Goal: Task Accomplishment & Management: Use online tool/utility

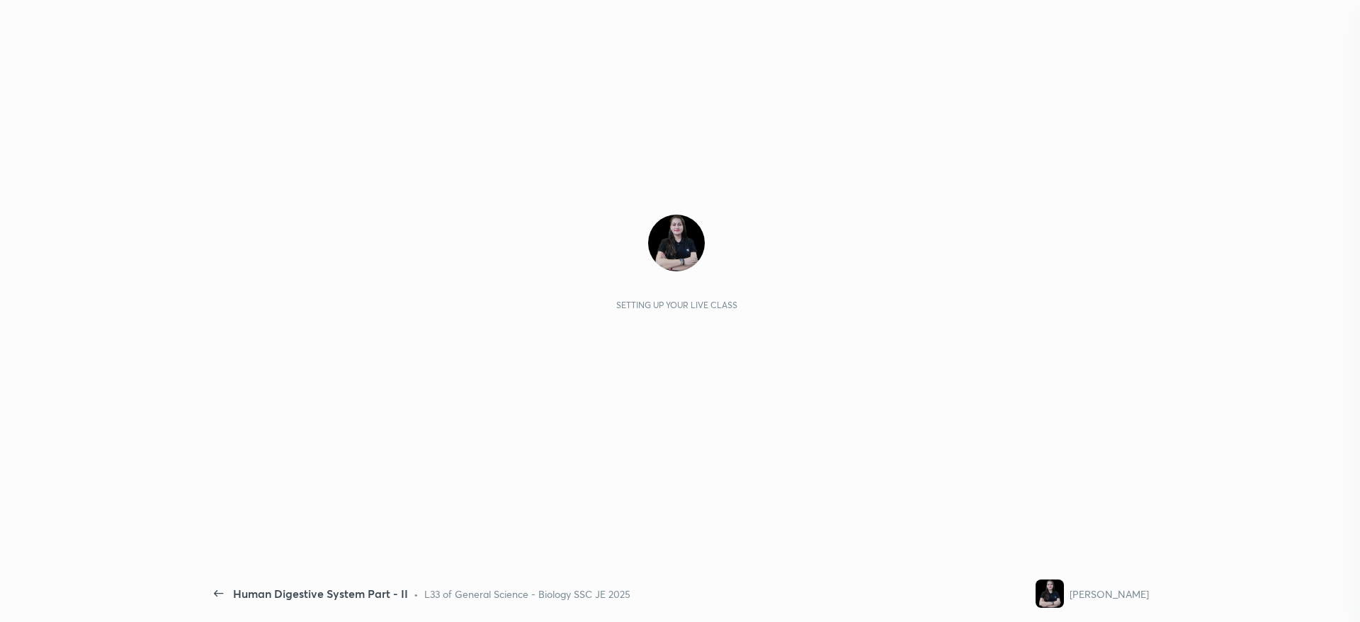
scroll to position [353, 298]
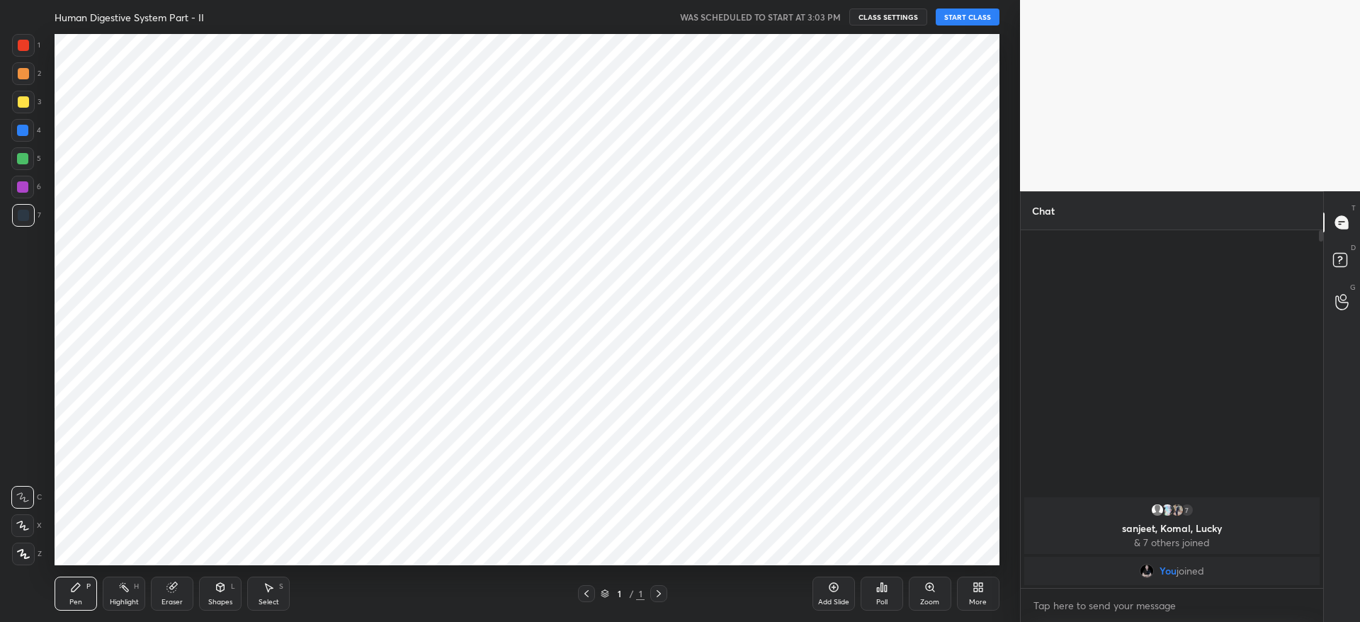
scroll to position [70283, 69851]
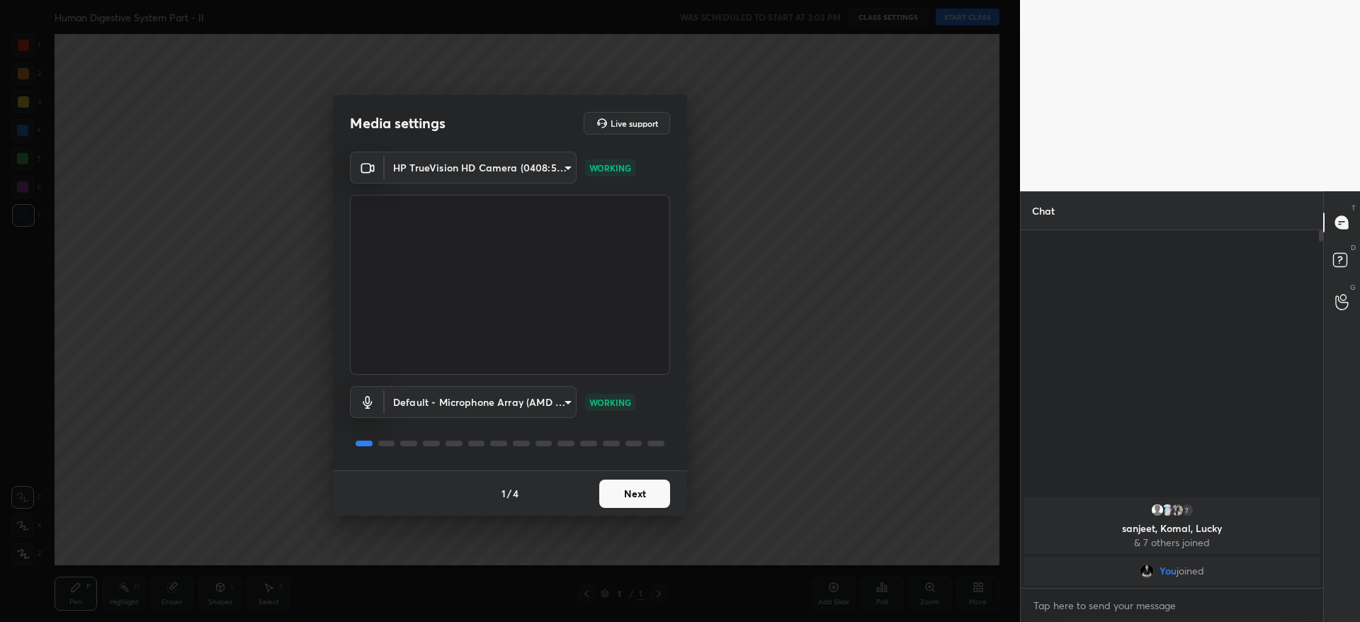
click at [630, 497] on button "Next" at bounding box center [634, 493] width 71 height 28
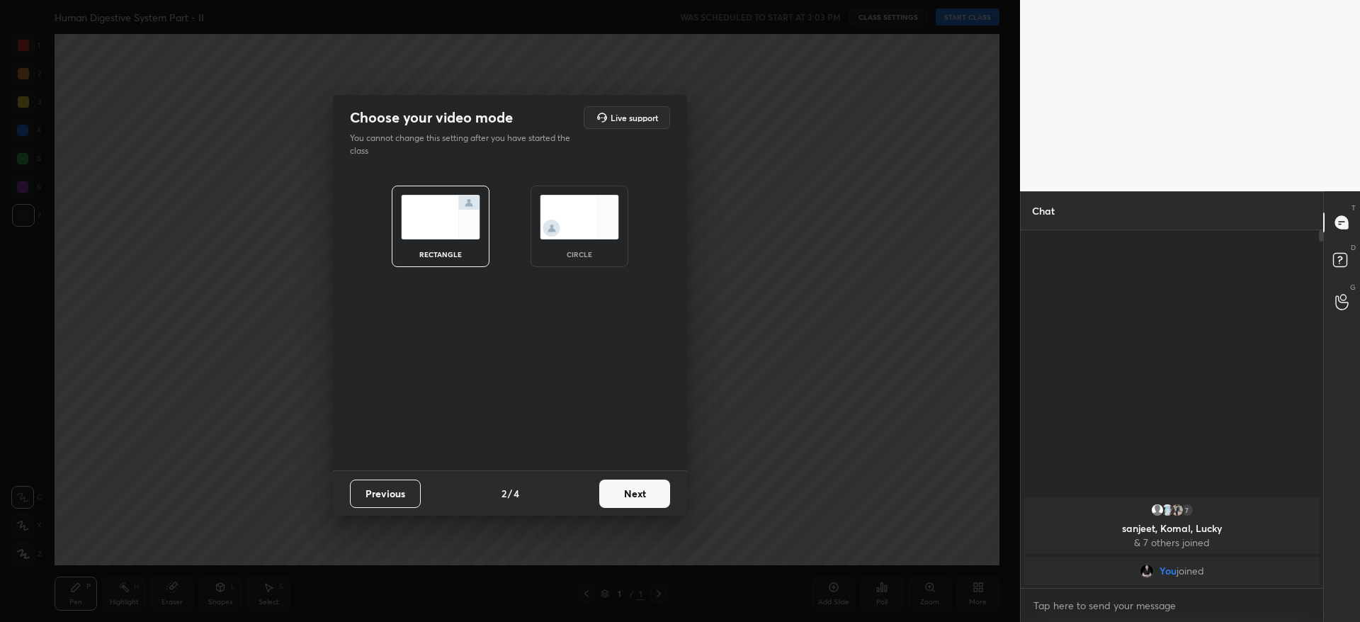
click at [634, 493] on button "Next" at bounding box center [634, 493] width 71 height 28
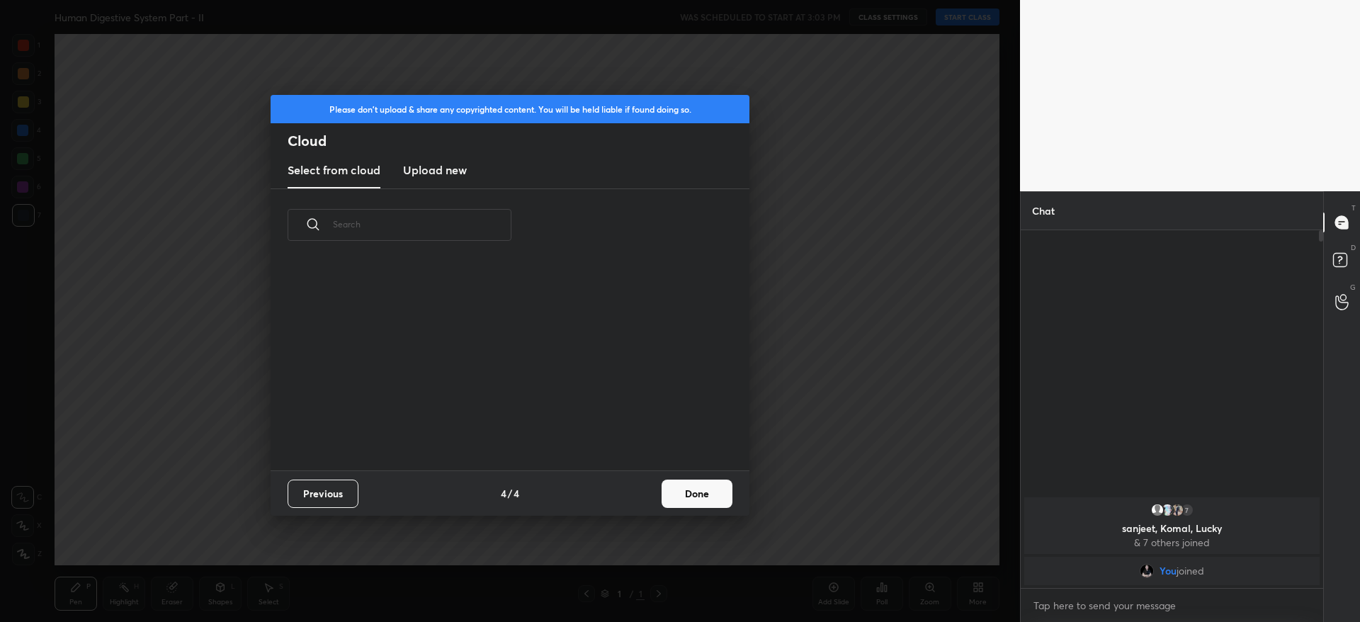
drag, startPoint x: 634, startPoint y: 493, endPoint x: 678, endPoint y: 503, distance: 45.0
click at [678, 503] on div "Previous 4 / 4 Done" at bounding box center [510, 492] width 479 height 45
click at [683, 496] on button "Done" at bounding box center [696, 493] width 71 height 28
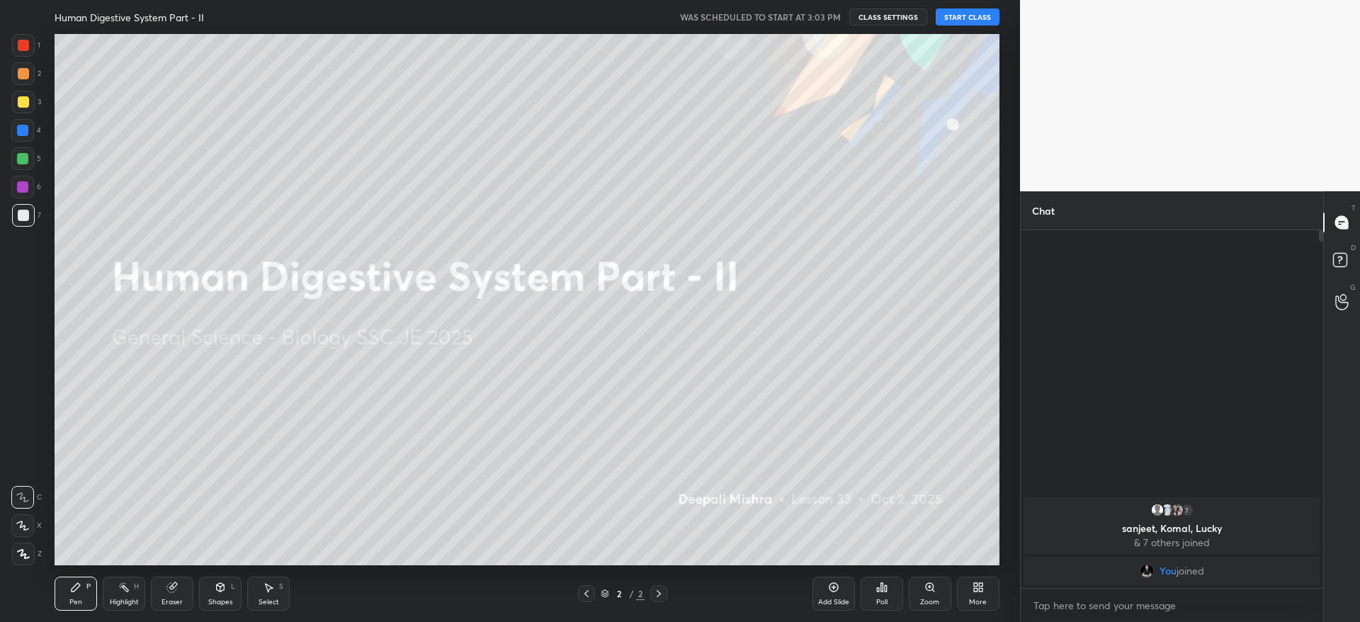
click at [970, 15] on button "START CLASS" at bounding box center [967, 16] width 64 height 17
click at [835, 23] on button "mute" at bounding box center [820, 16] width 51 height 17
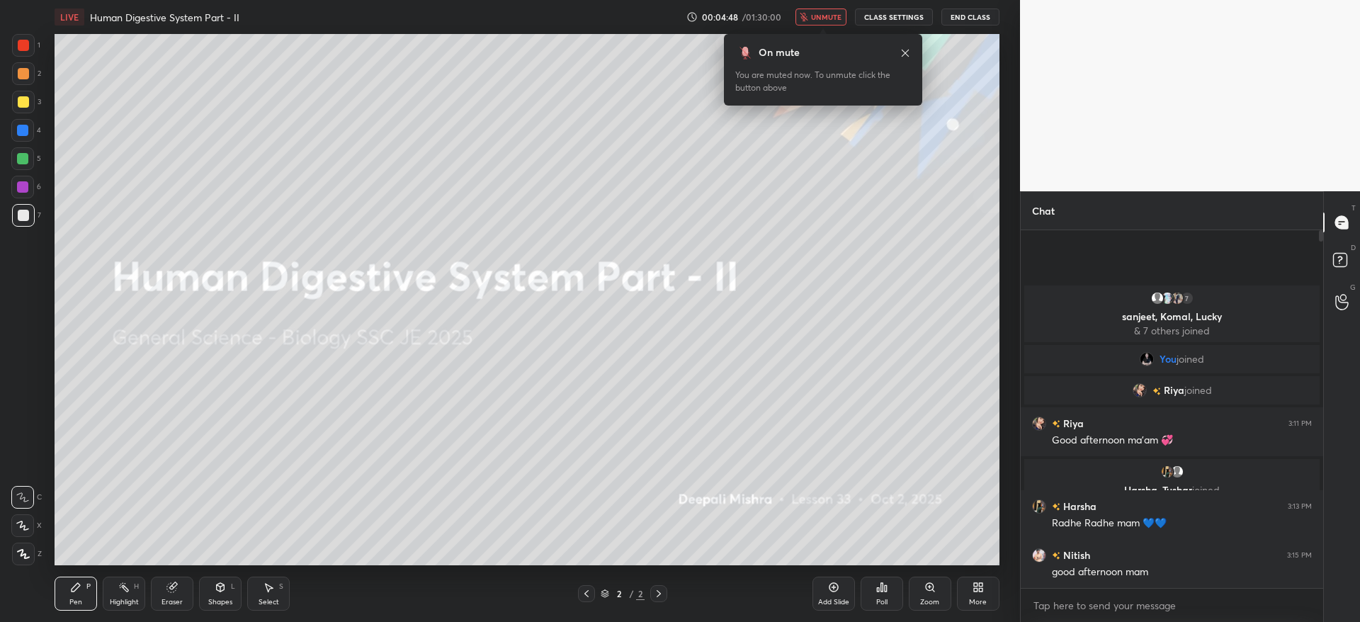
click at [831, 10] on button "unmute" at bounding box center [820, 16] width 51 height 17
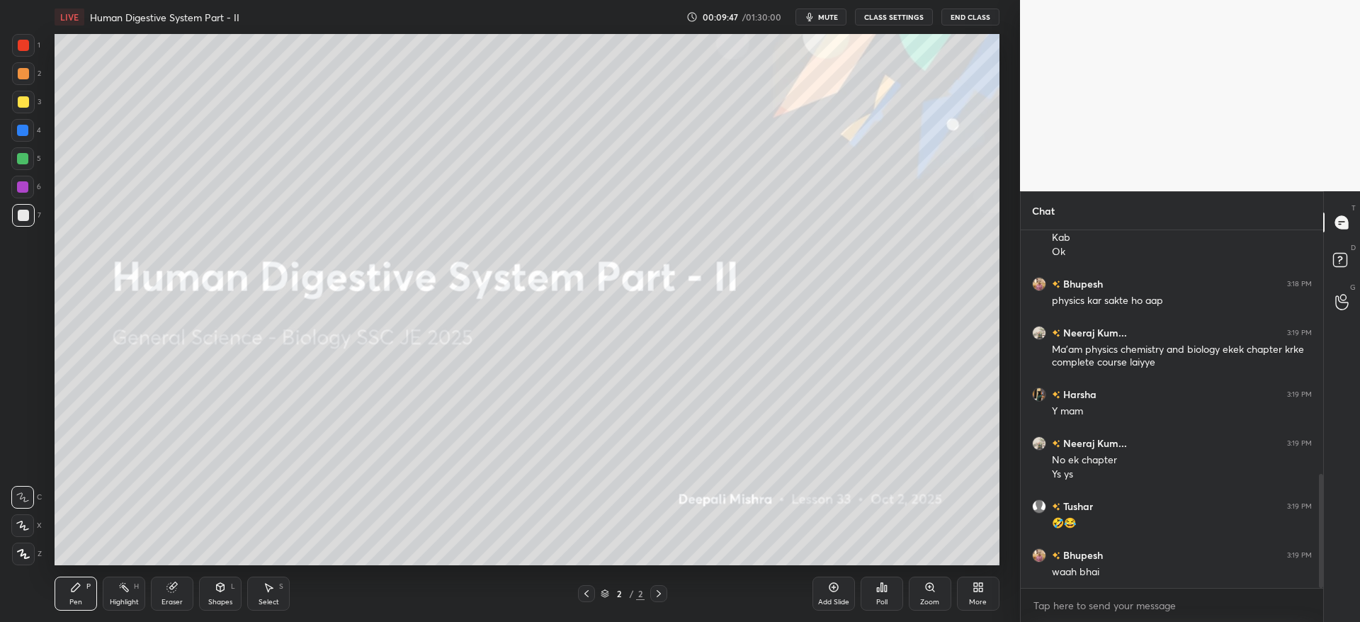
scroll to position [813, 0]
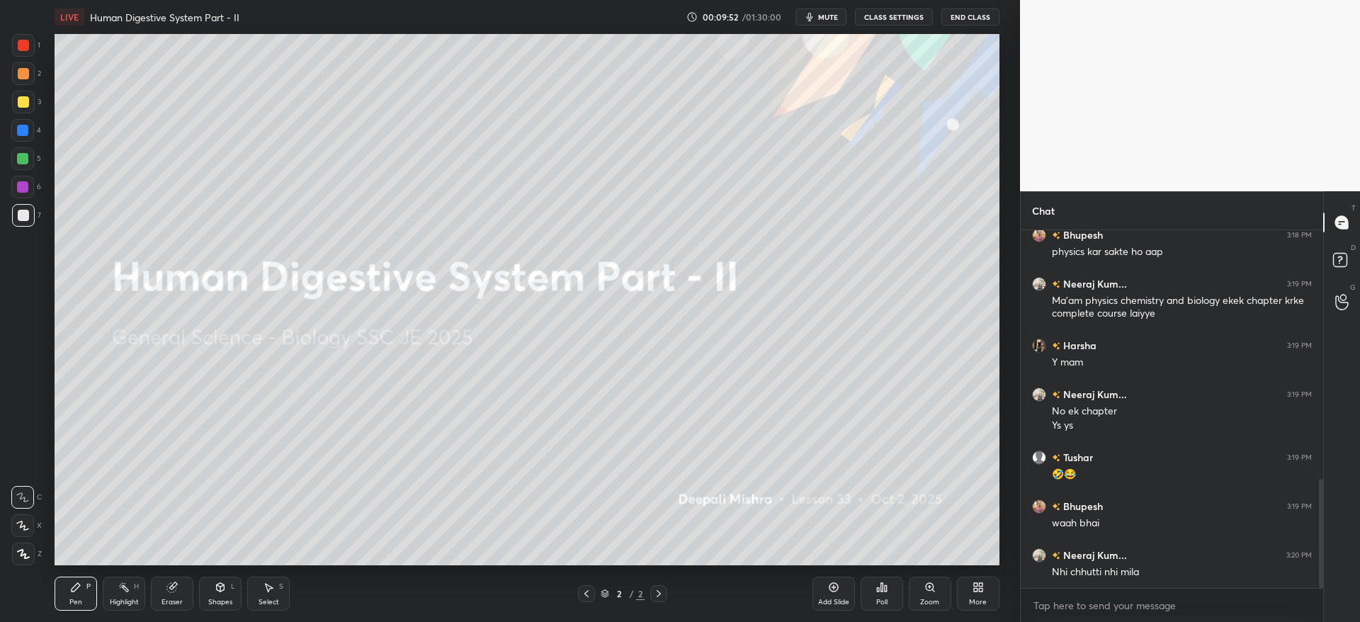
click at [830, 594] on div "Add Slide" at bounding box center [833, 593] width 42 height 34
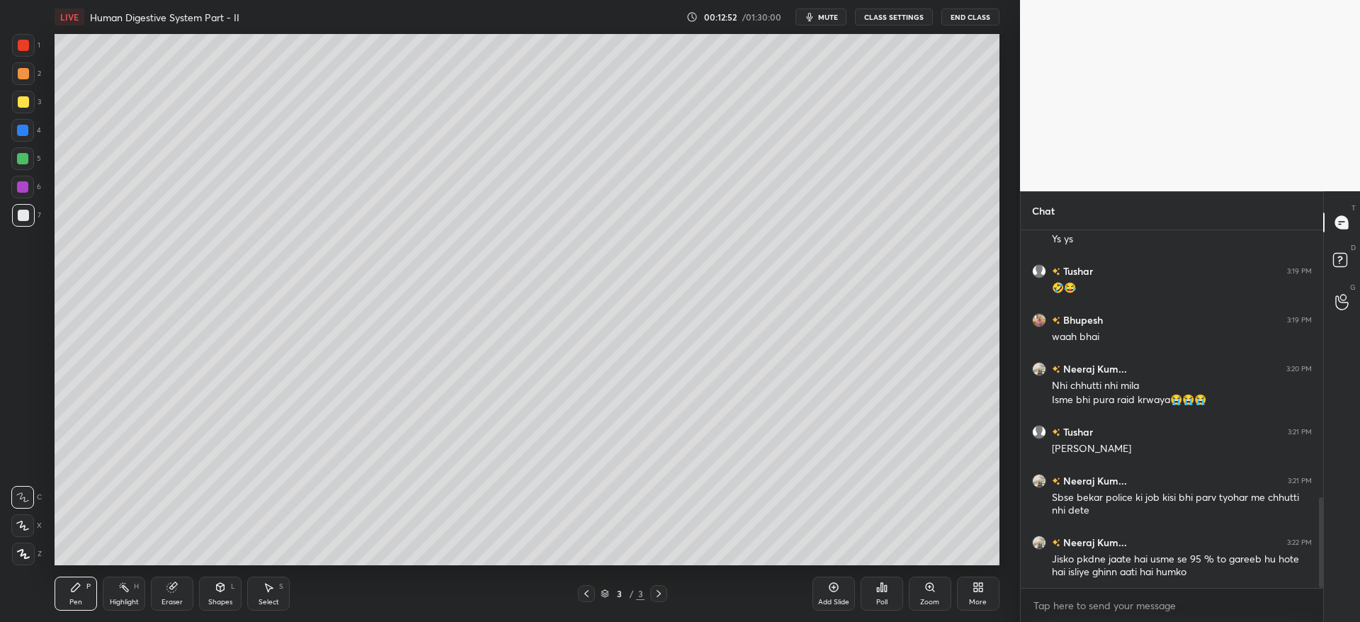
scroll to position [1048, 0]
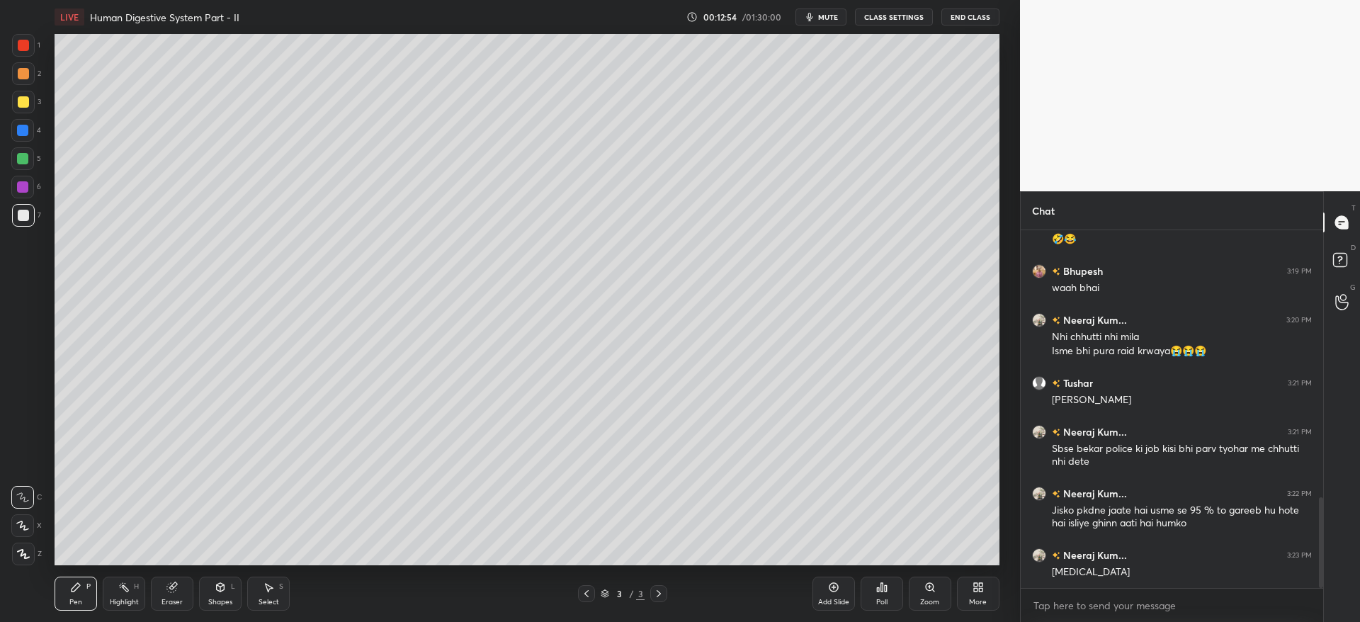
click at [23, 552] on icon at bounding box center [23, 554] width 13 height 10
click at [25, 549] on icon at bounding box center [23, 554] width 13 height 10
click at [23, 47] on div at bounding box center [23, 45] width 11 height 11
click at [25, 103] on div at bounding box center [23, 101] width 11 height 11
click at [24, 104] on div at bounding box center [23, 101] width 11 height 11
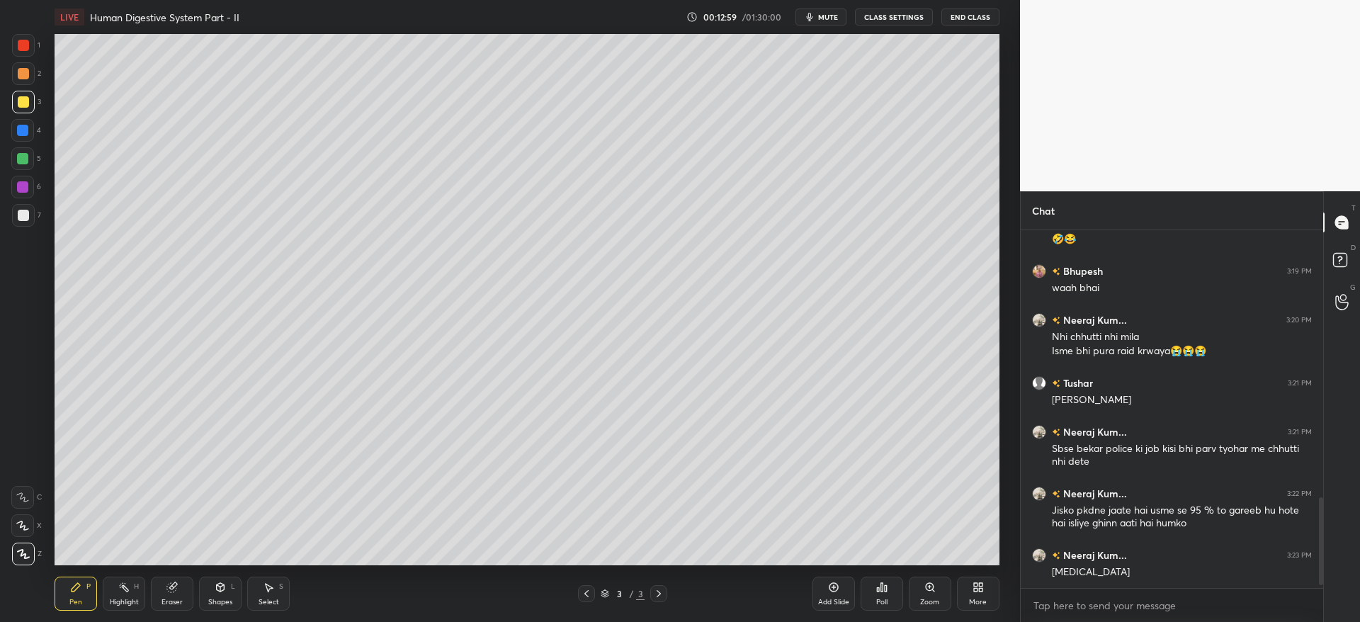
scroll to position [1097, 0]
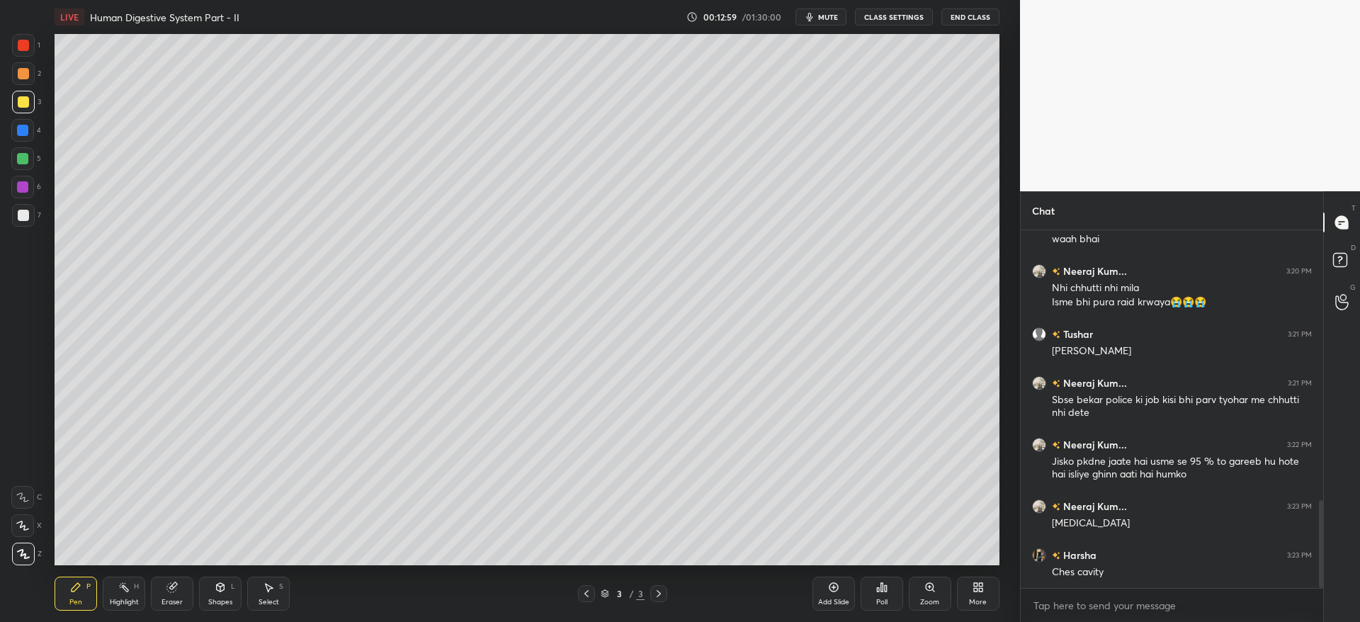
click at [27, 48] on div at bounding box center [23, 45] width 11 height 11
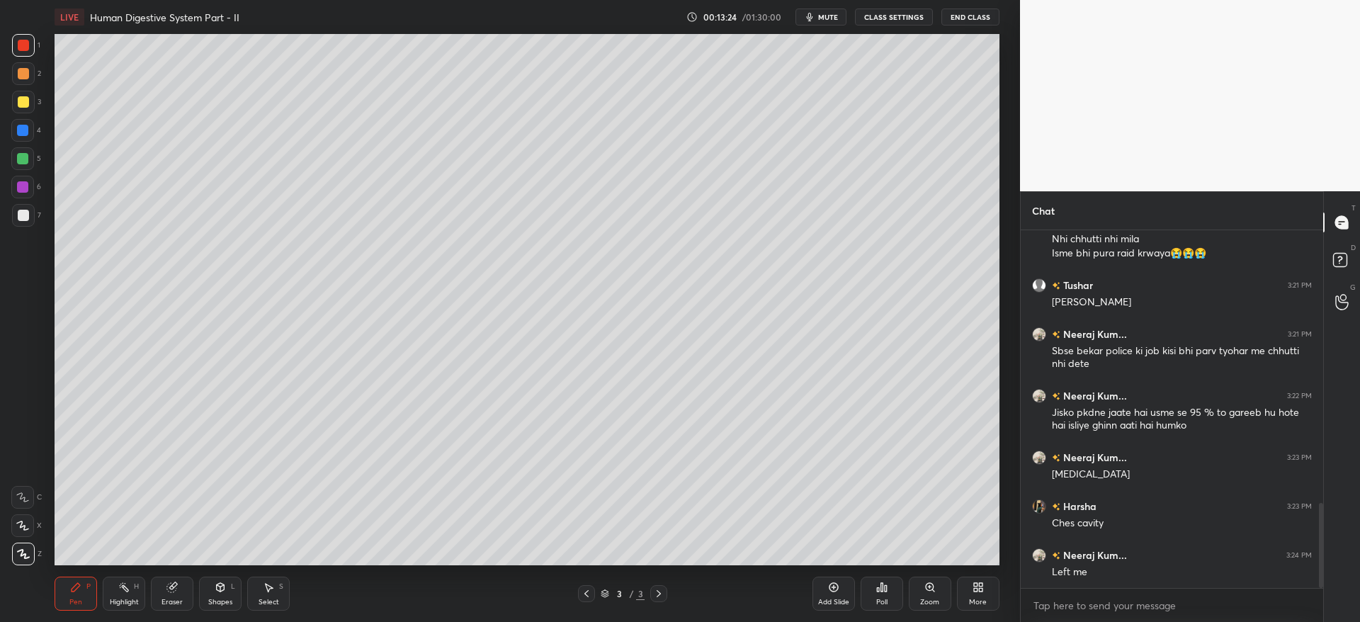
click at [30, 130] on div at bounding box center [22, 130] width 23 height 23
click at [28, 132] on div at bounding box center [22, 130] width 11 height 11
click at [176, 589] on icon at bounding box center [171, 587] width 9 height 9
click at [12, 531] on div at bounding box center [22, 525] width 23 height 23
click at [76, 603] on div "Pen" at bounding box center [75, 601] width 13 height 7
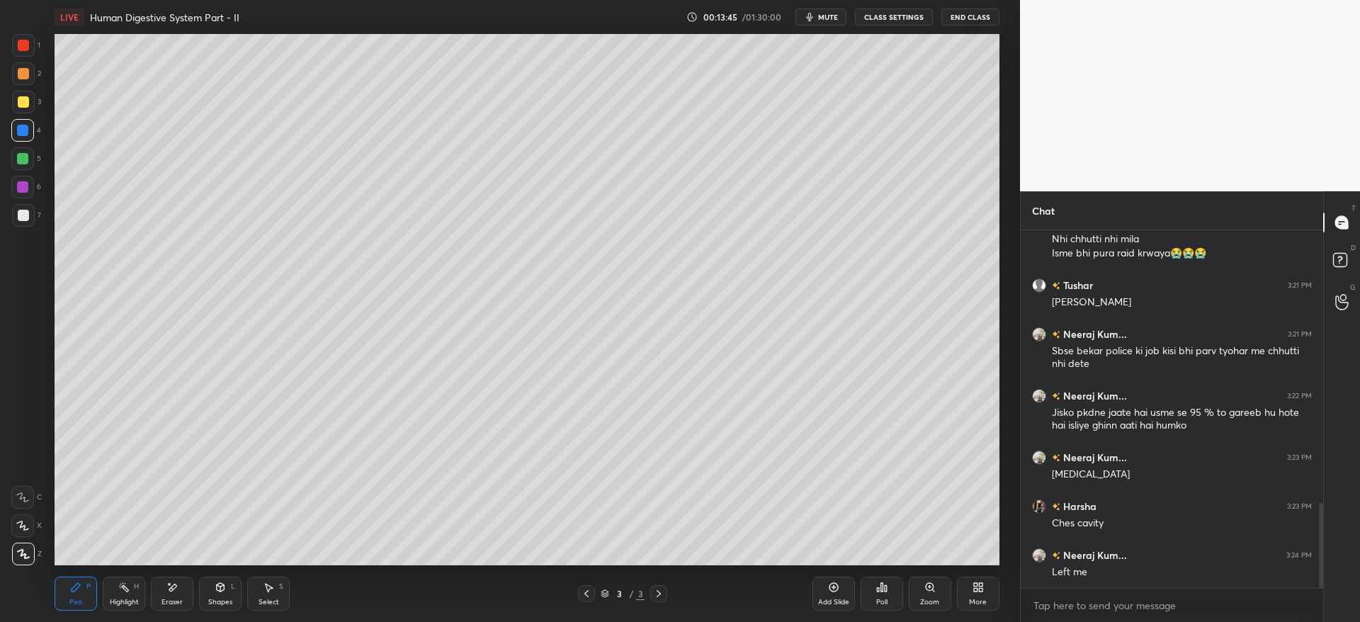
click at [23, 102] on div at bounding box center [23, 101] width 11 height 11
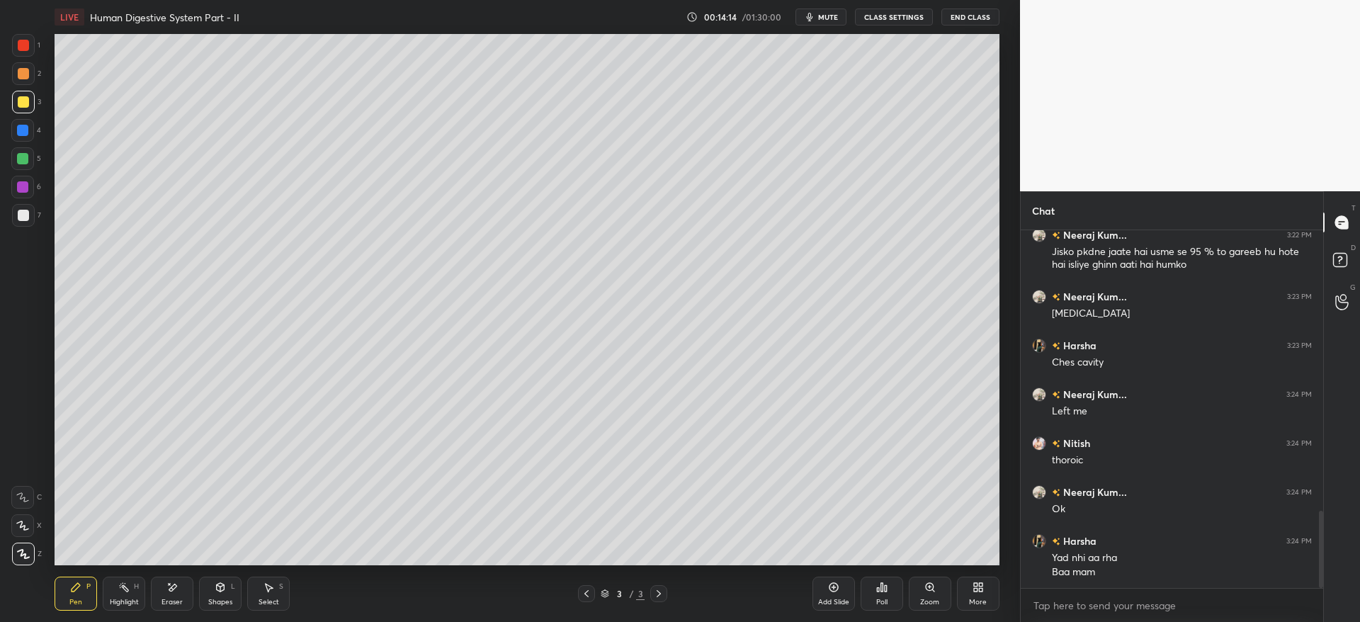
scroll to position [1355, 0]
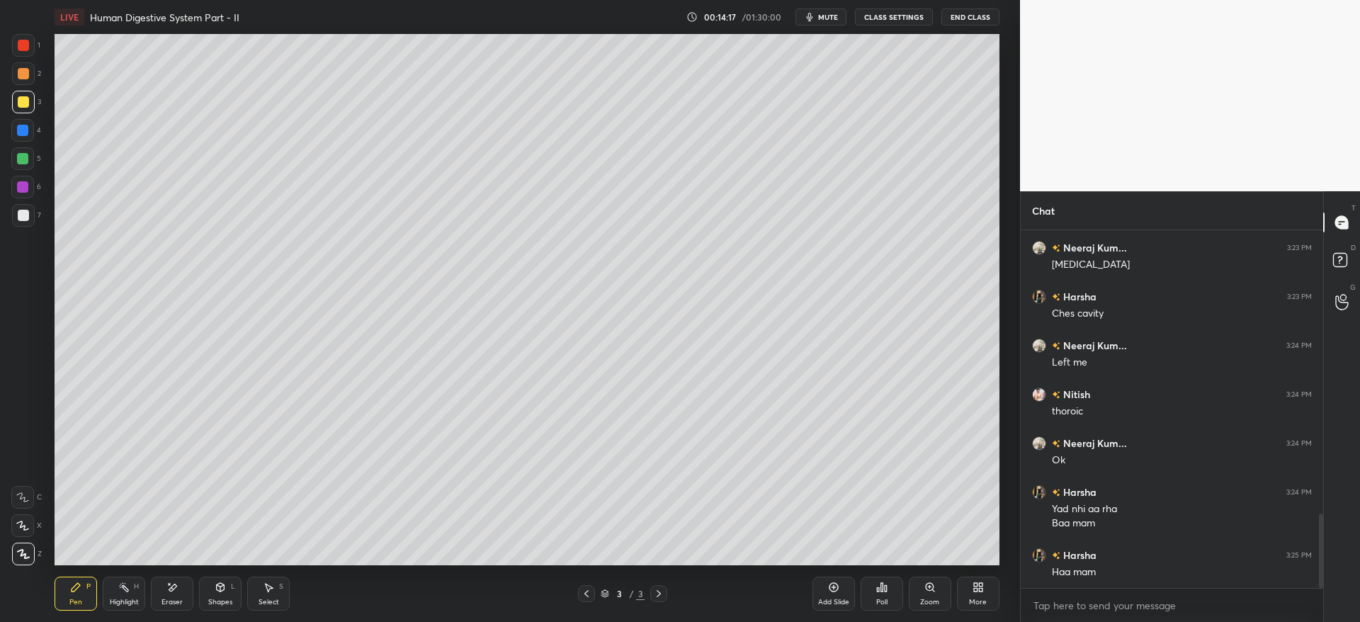
click at [23, 191] on div at bounding box center [22, 186] width 11 height 11
click at [29, 188] on div at bounding box center [22, 187] width 23 height 23
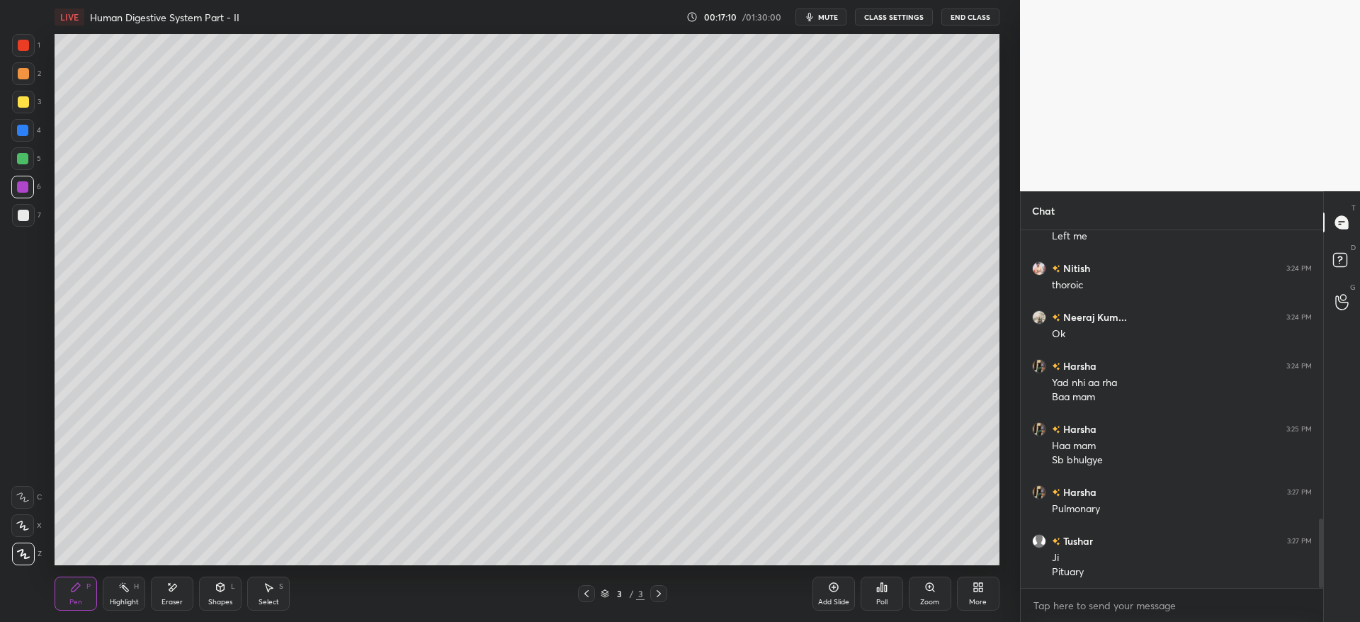
scroll to position [1530, 0]
click at [819, 579] on div "Add Slide" at bounding box center [833, 593] width 42 height 34
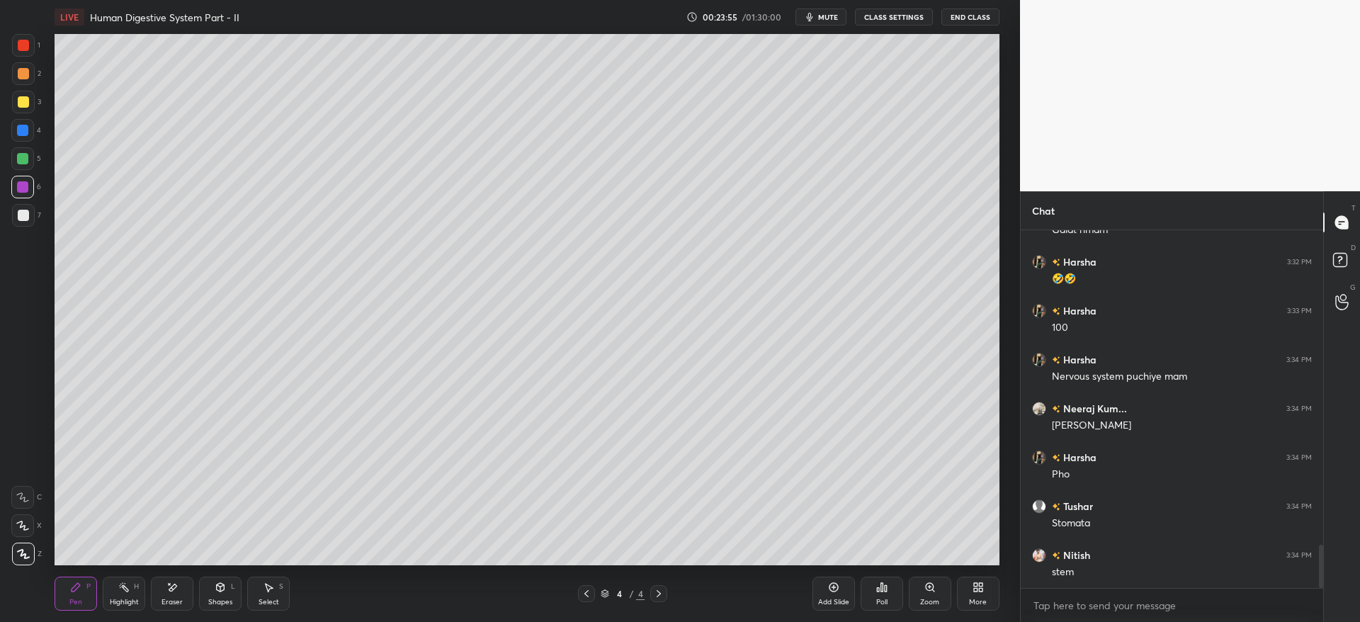
scroll to position [2629, 0]
click at [25, 156] on div at bounding box center [22, 158] width 11 height 11
click at [28, 157] on div at bounding box center [22, 158] width 11 height 11
click at [821, 13] on span "mute" at bounding box center [828, 17] width 20 height 10
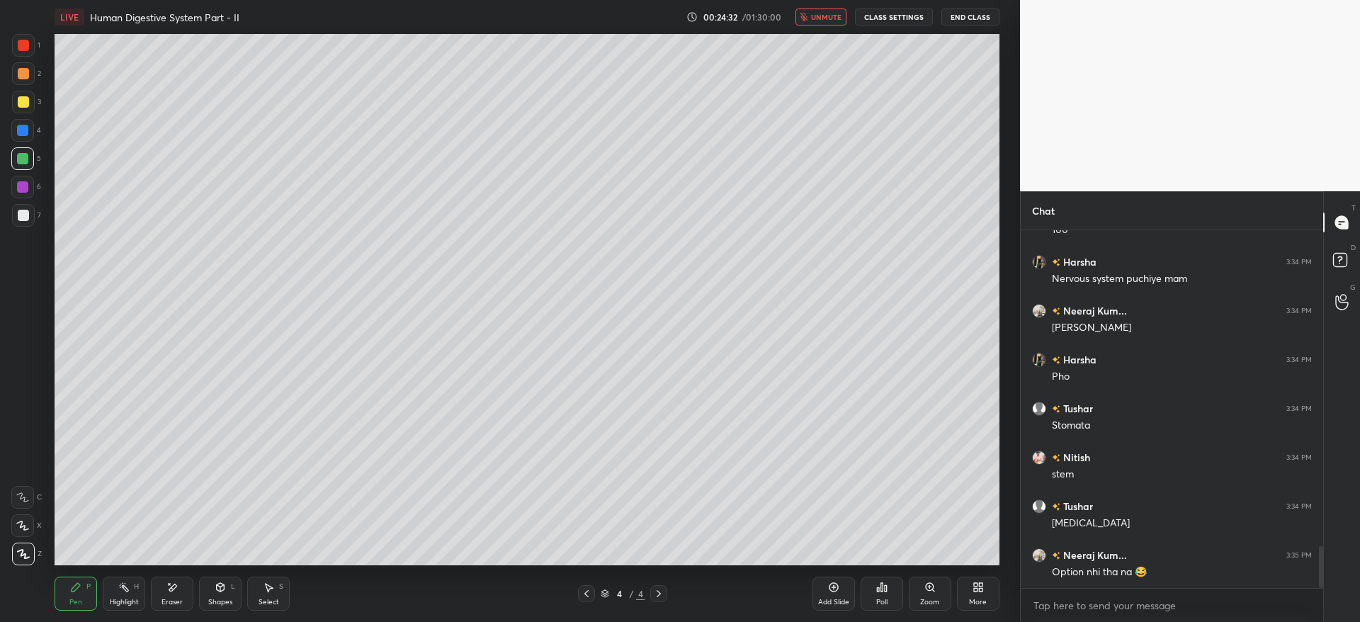
click at [827, 23] on button "unmute" at bounding box center [820, 16] width 51 height 17
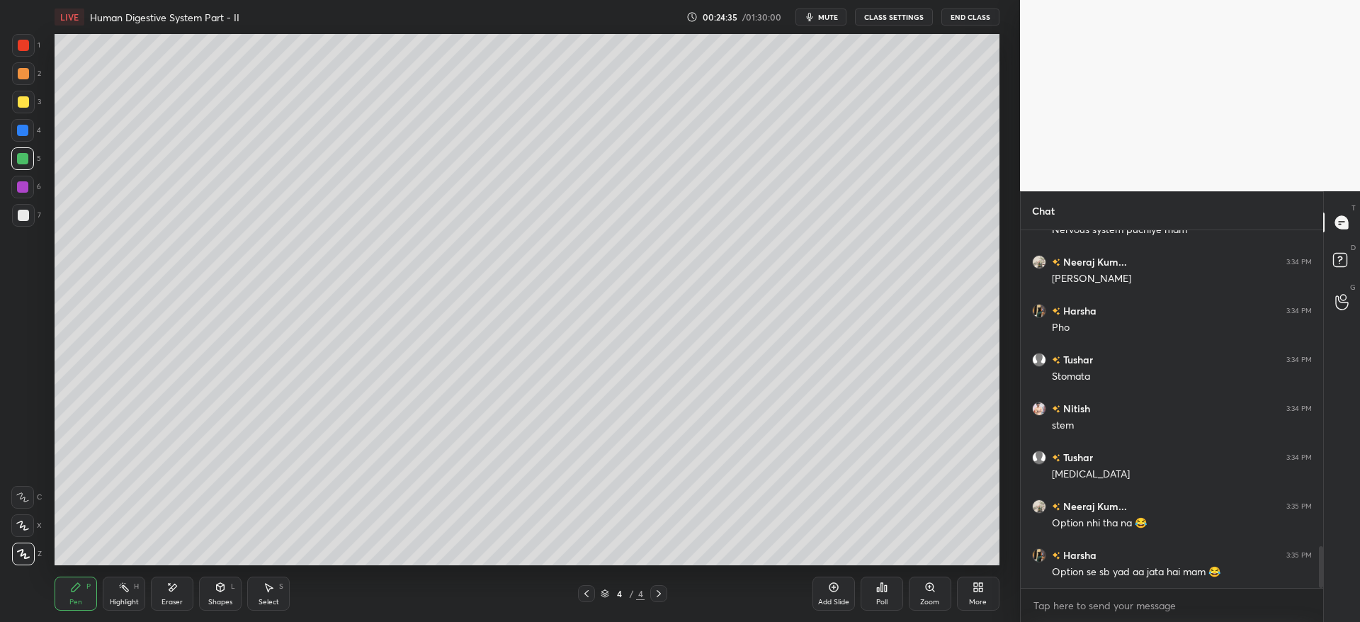
click at [19, 96] on div at bounding box center [23, 102] width 23 height 23
click at [22, 102] on div at bounding box center [23, 101] width 11 height 11
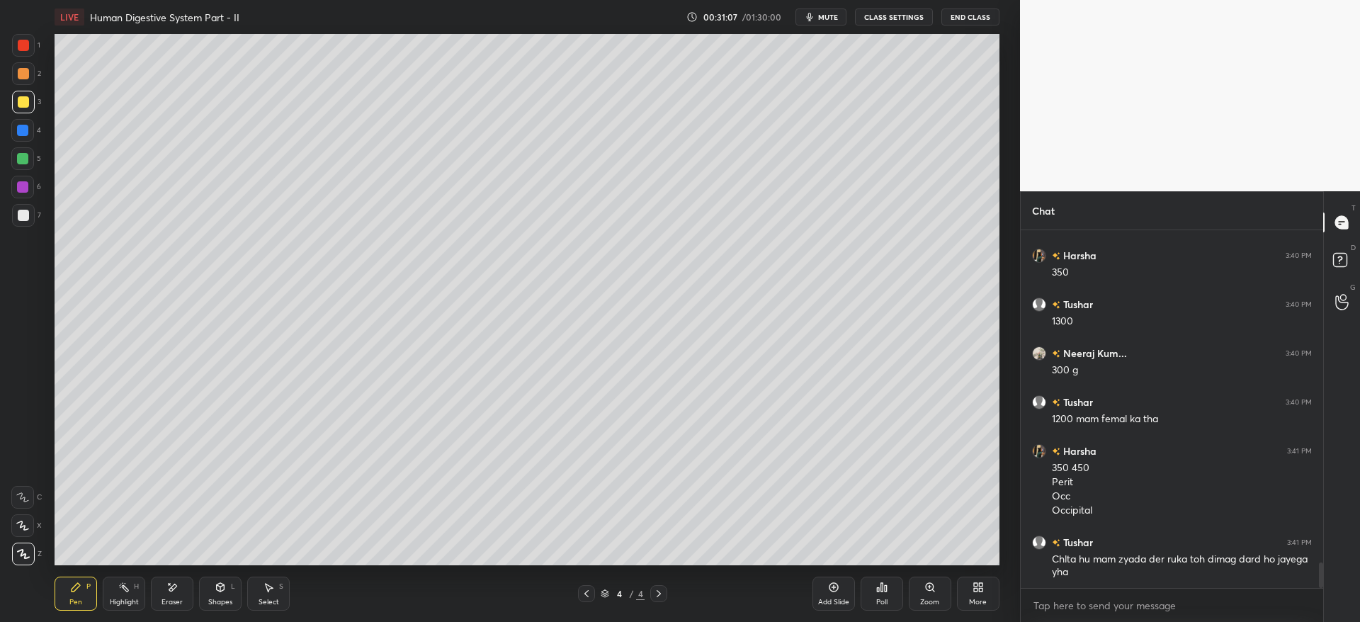
scroll to position [4665, 0]
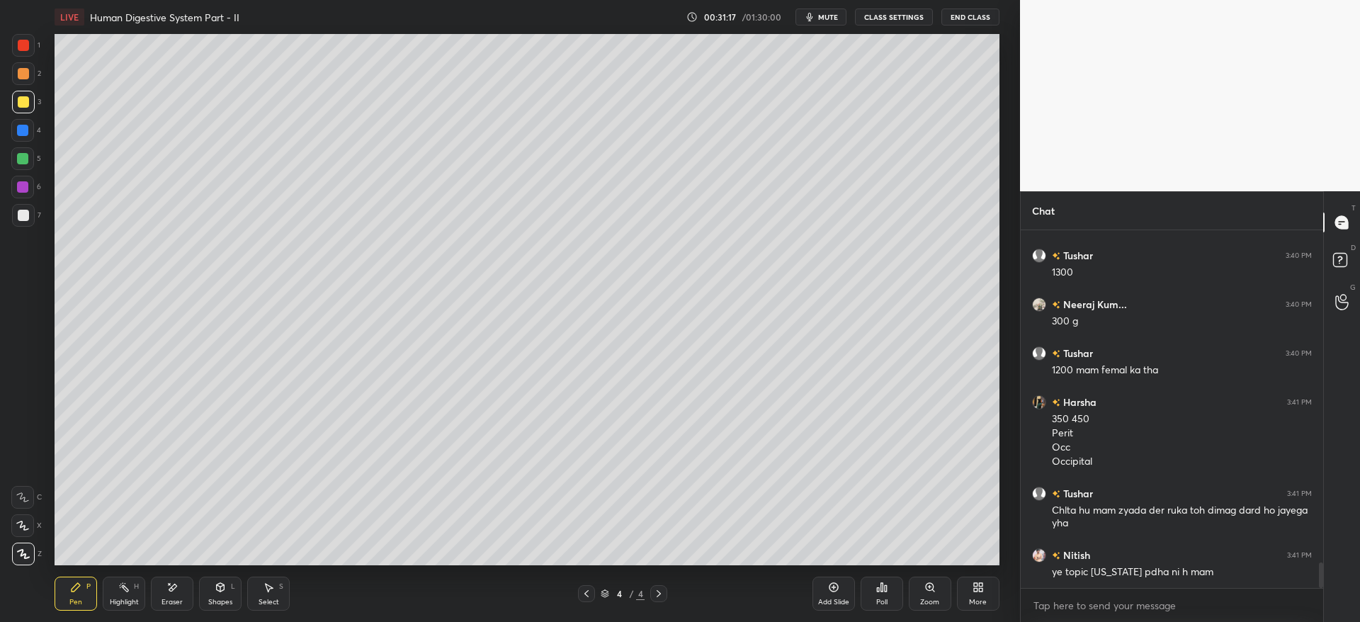
click at [831, 587] on icon at bounding box center [833, 586] width 11 height 11
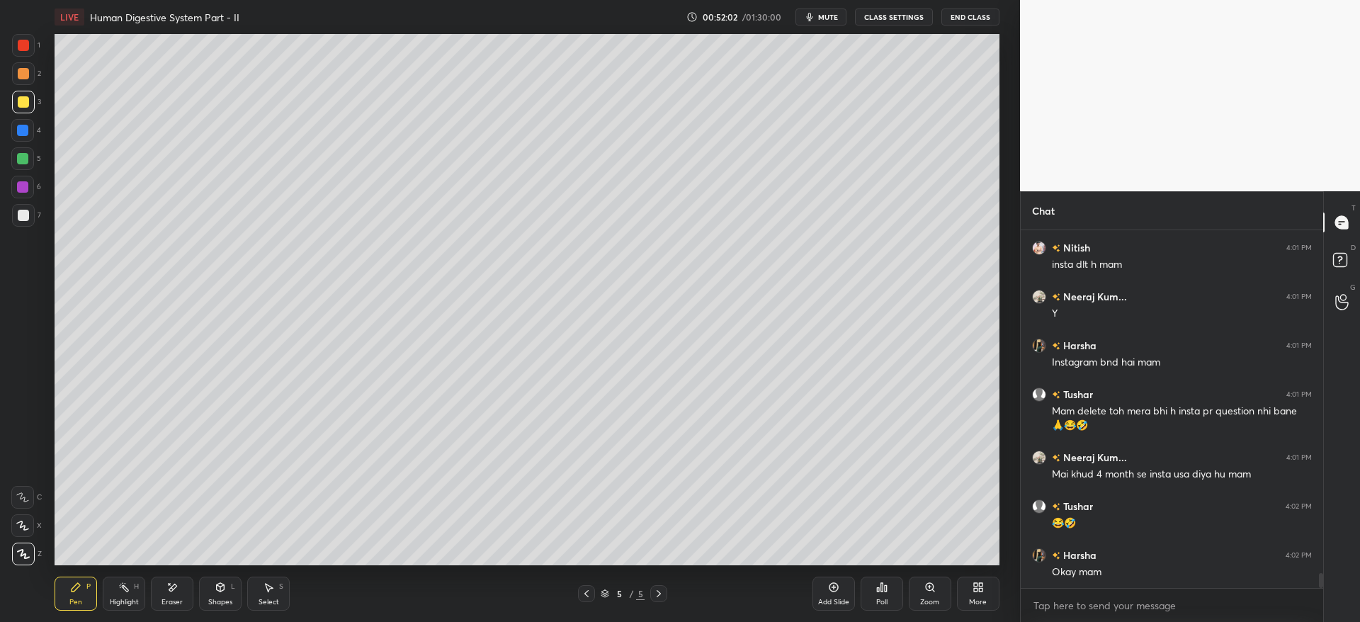
scroll to position [8305, 0]
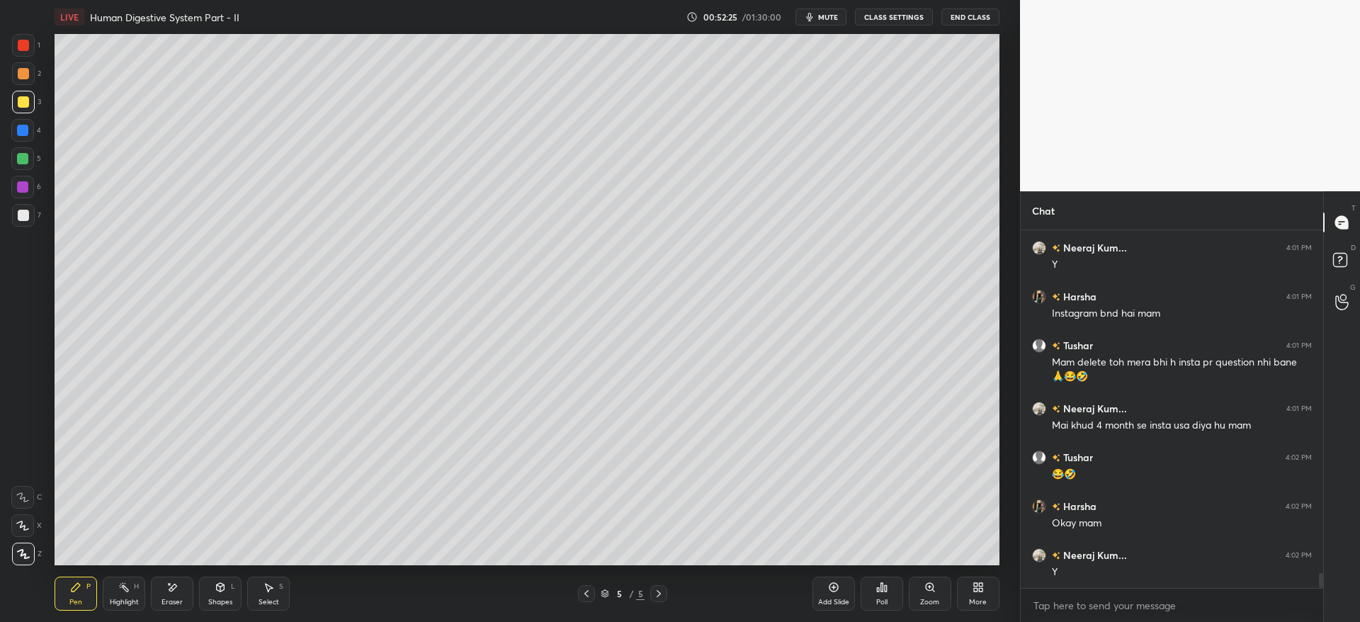
click at [974, 586] on icon at bounding box center [976, 585] width 4 height 4
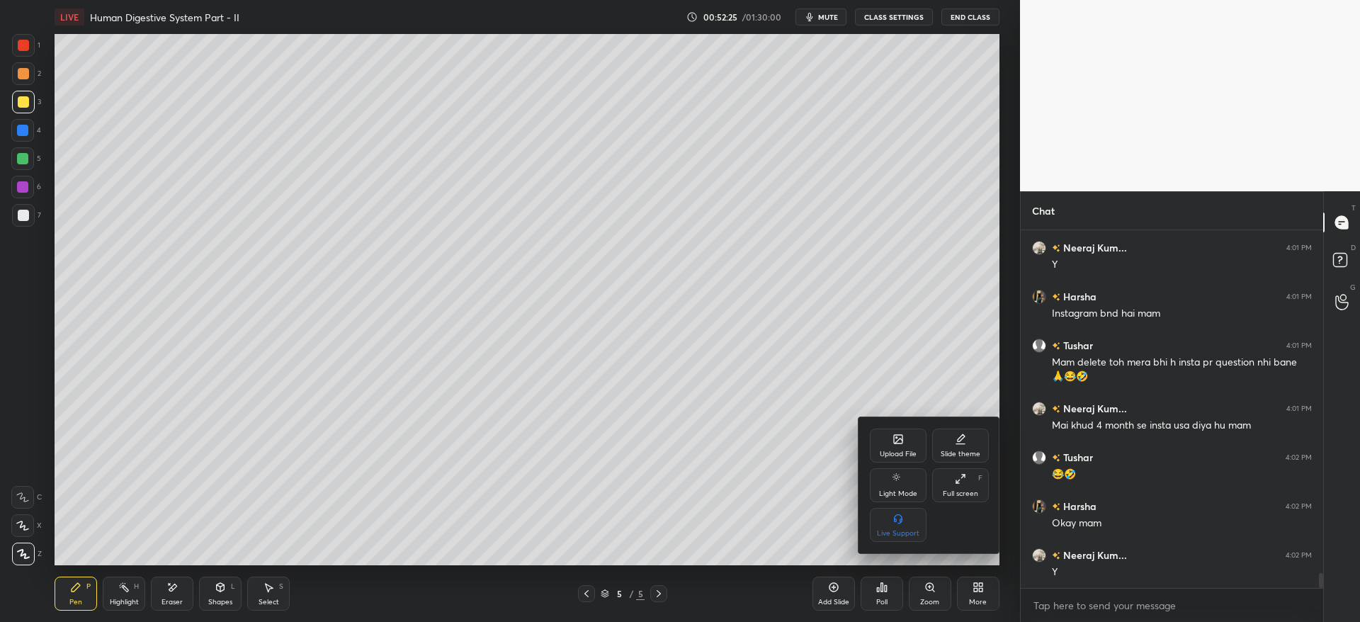
scroll to position [8354, 0]
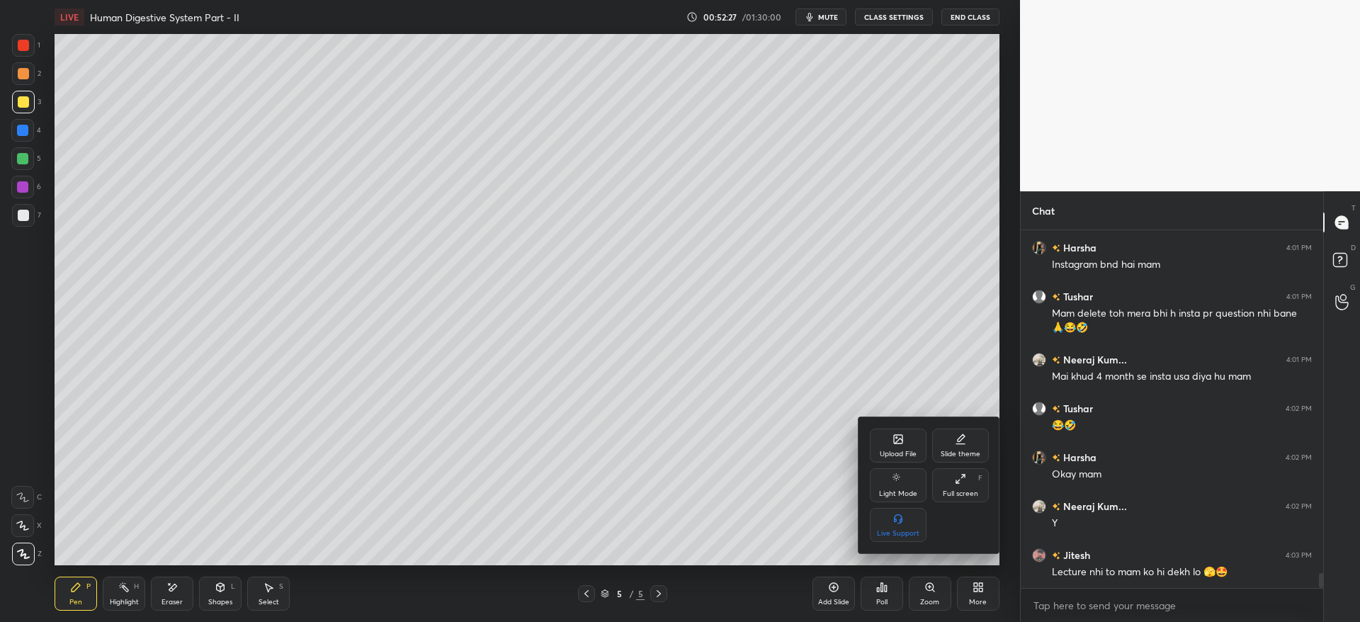
click at [880, 448] on div "Upload File" at bounding box center [898, 445] width 57 height 34
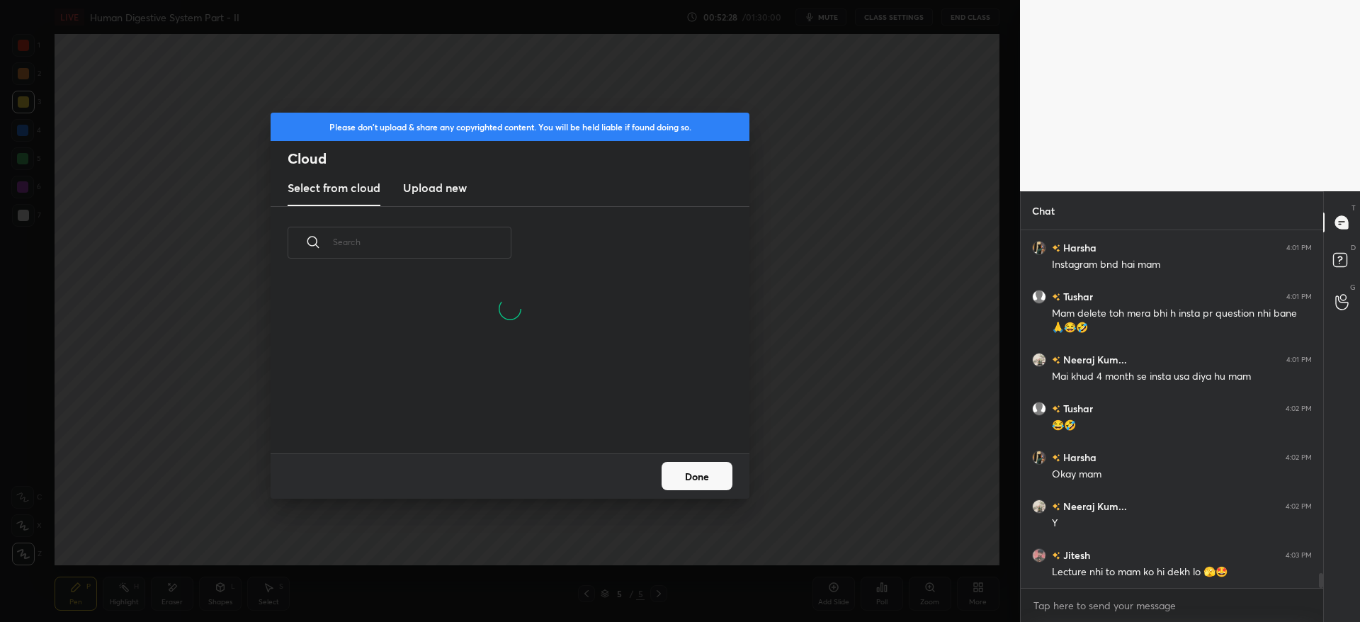
scroll to position [5, 8]
click at [440, 190] on h3 "Upload new" at bounding box center [435, 187] width 64 height 17
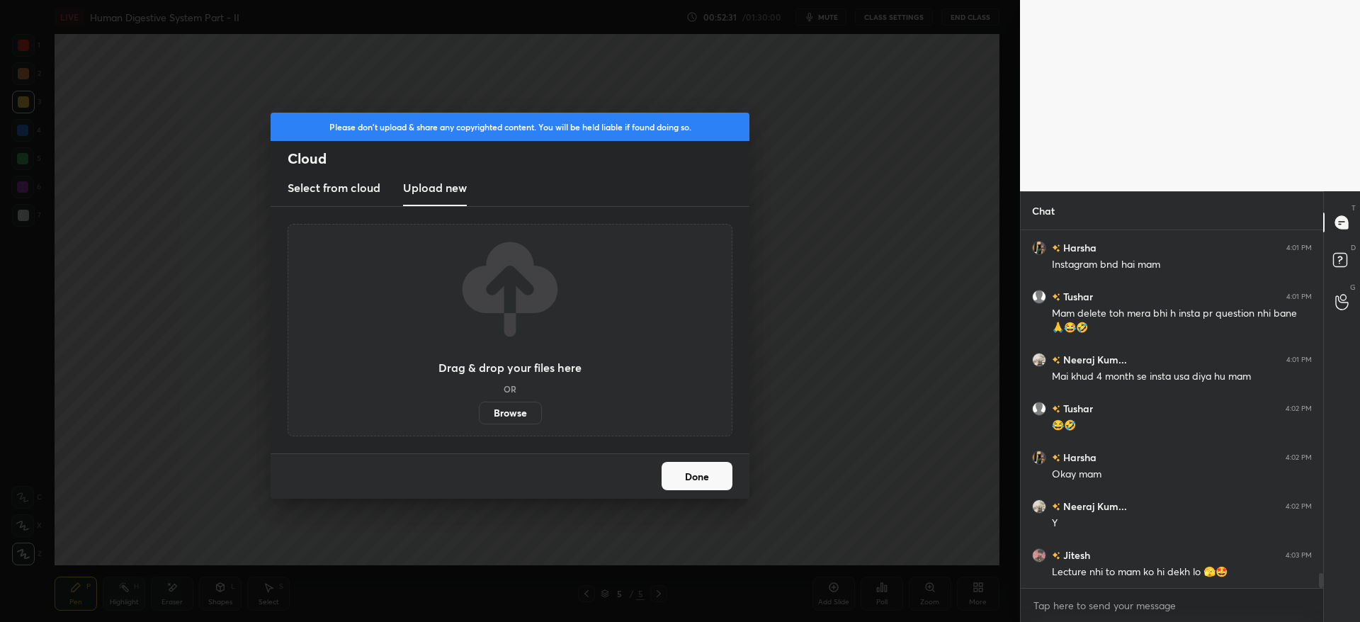
click at [514, 409] on label "Browse" at bounding box center [510, 413] width 63 height 23
click at [479, 409] on input "Browse" at bounding box center [479, 413] width 0 height 23
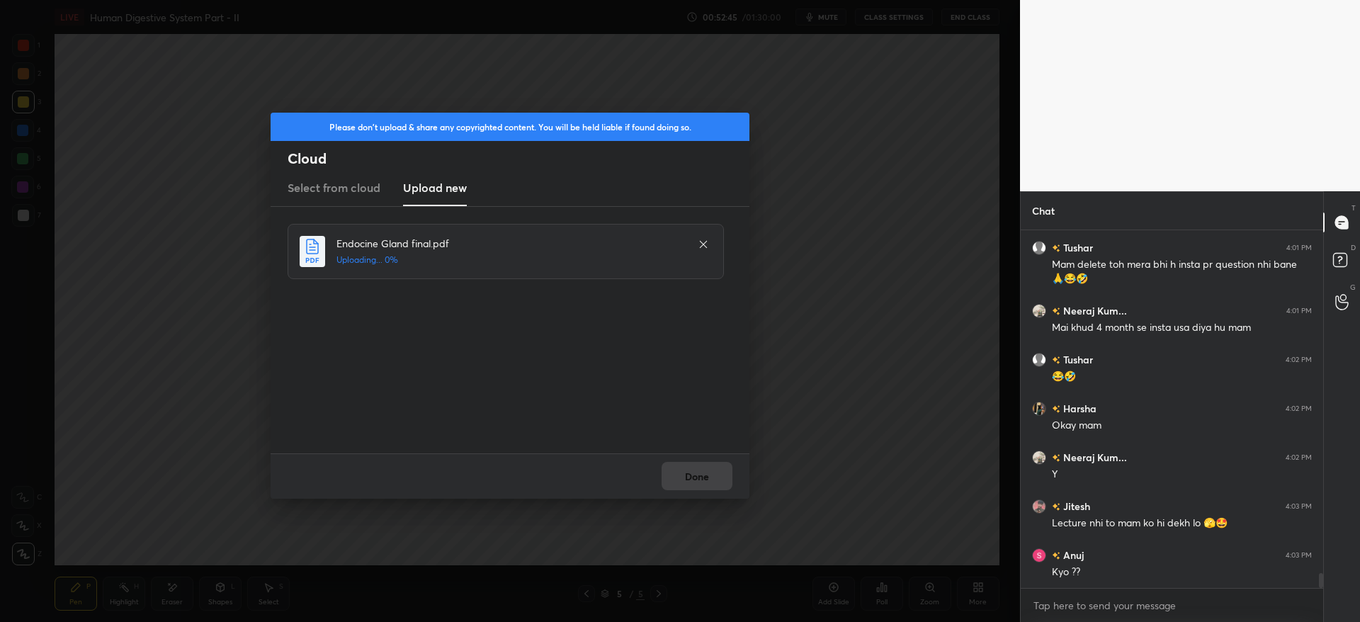
scroll to position [8452, 0]
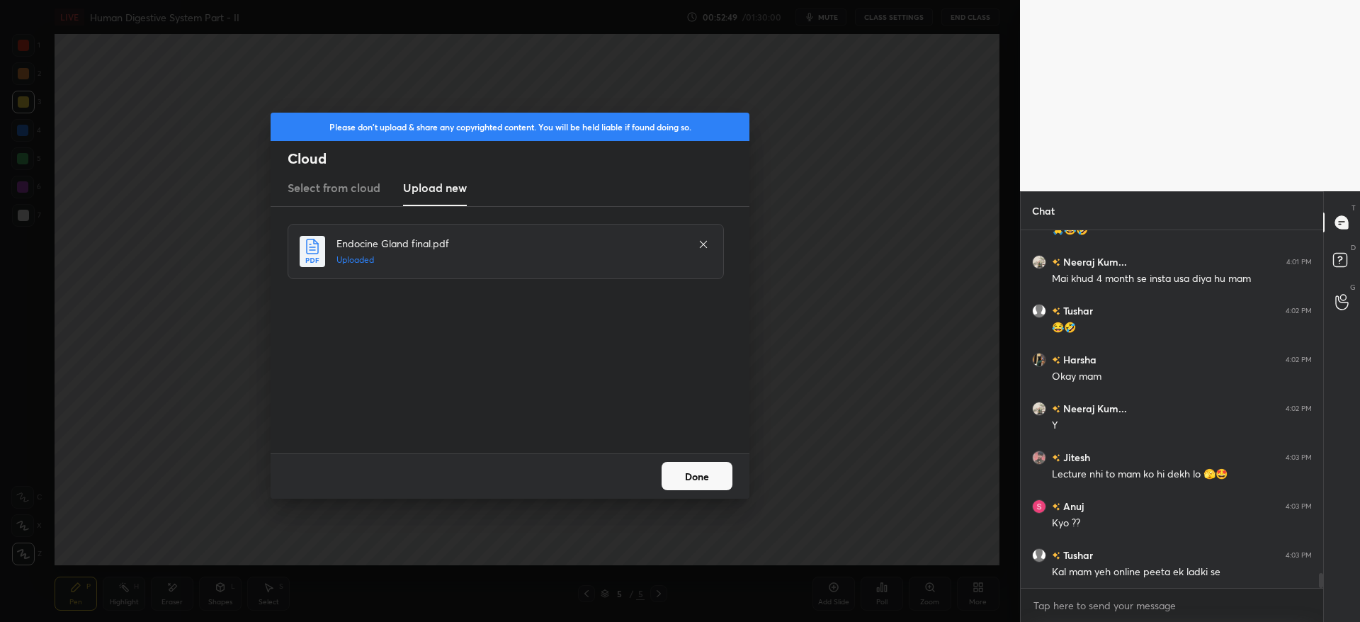
click at [700, 477] on button "Done" at bounding box center [696, 476] width 71 height 28
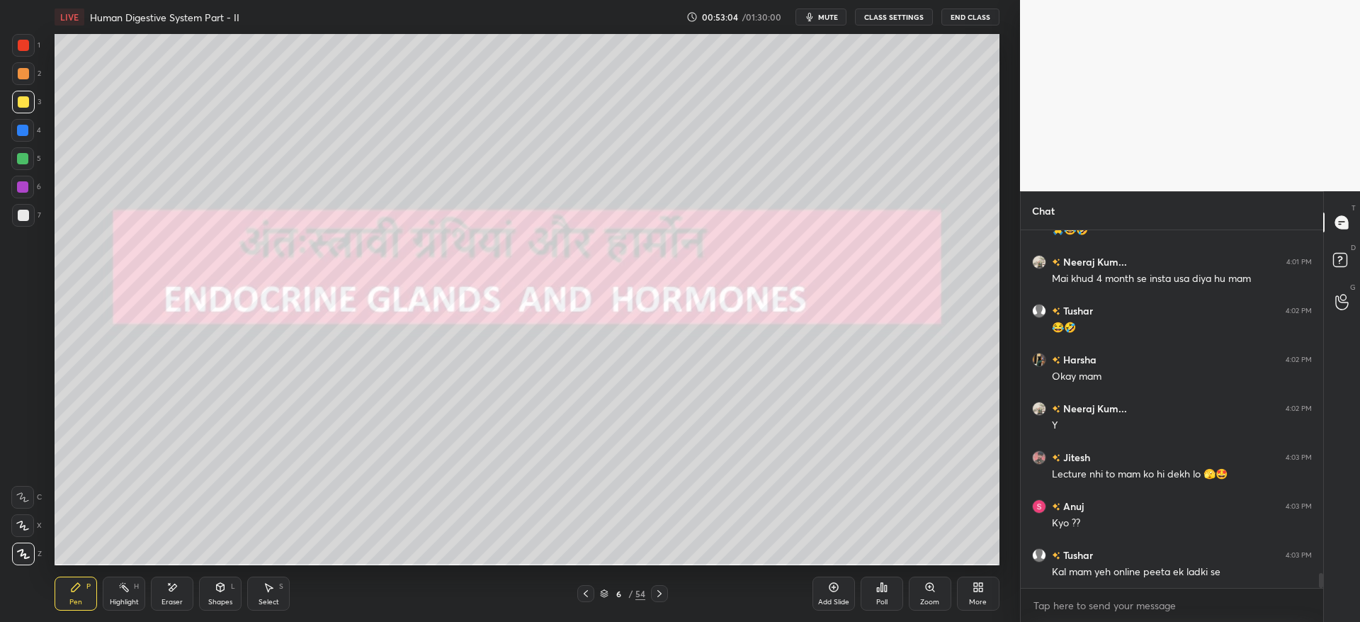
click at [18, 94] on div at bounding box center [23, 102] width 23 height 23
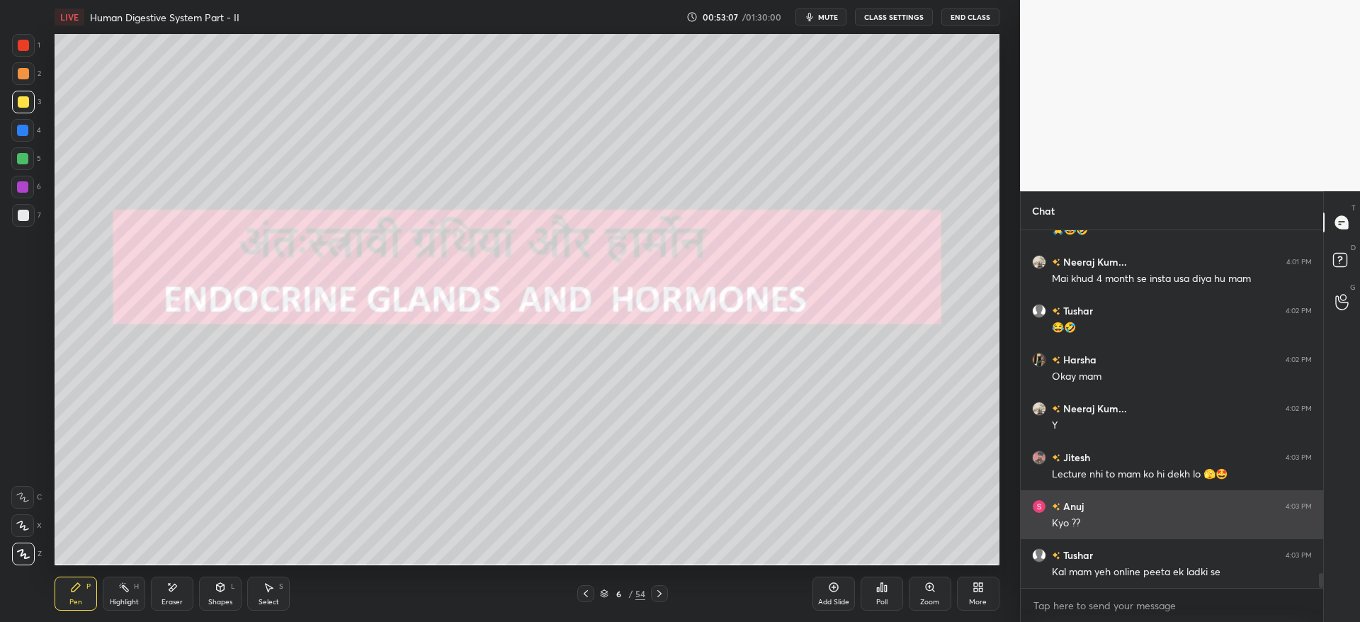
click at [1044, 501] on img "grid" at bounding box center [1039, 506] width 14 height 14
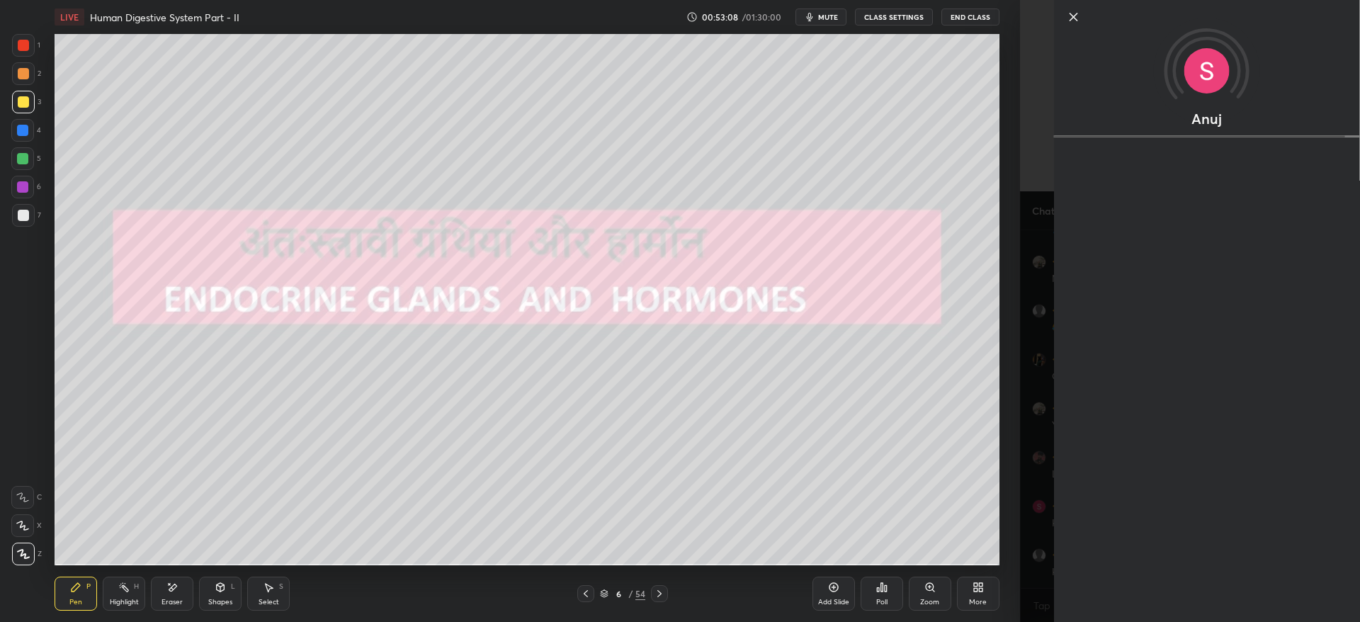
click at [666, 412] on body "1 2 3 4 5 6 7 C X Z E E Erase all H H LIVE Human Digestive System Part - II 00:…" at bounding box center [680, 311] width 1360 height 622
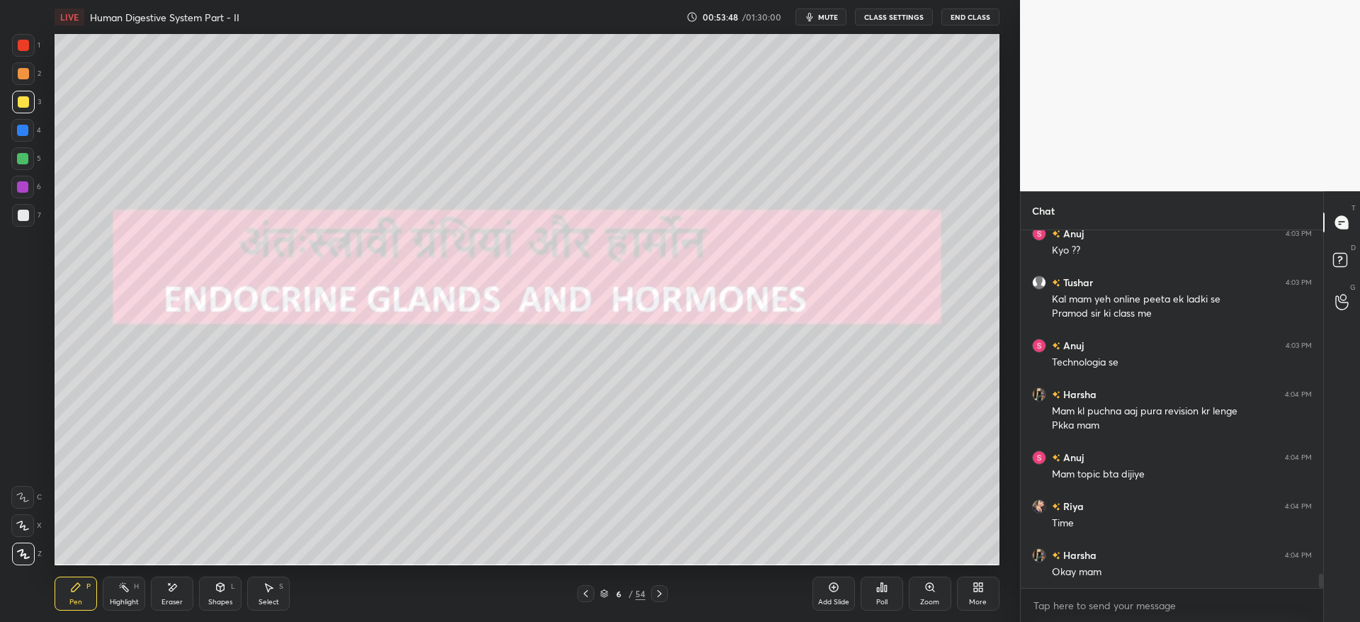
scroll to position [8773, 0]
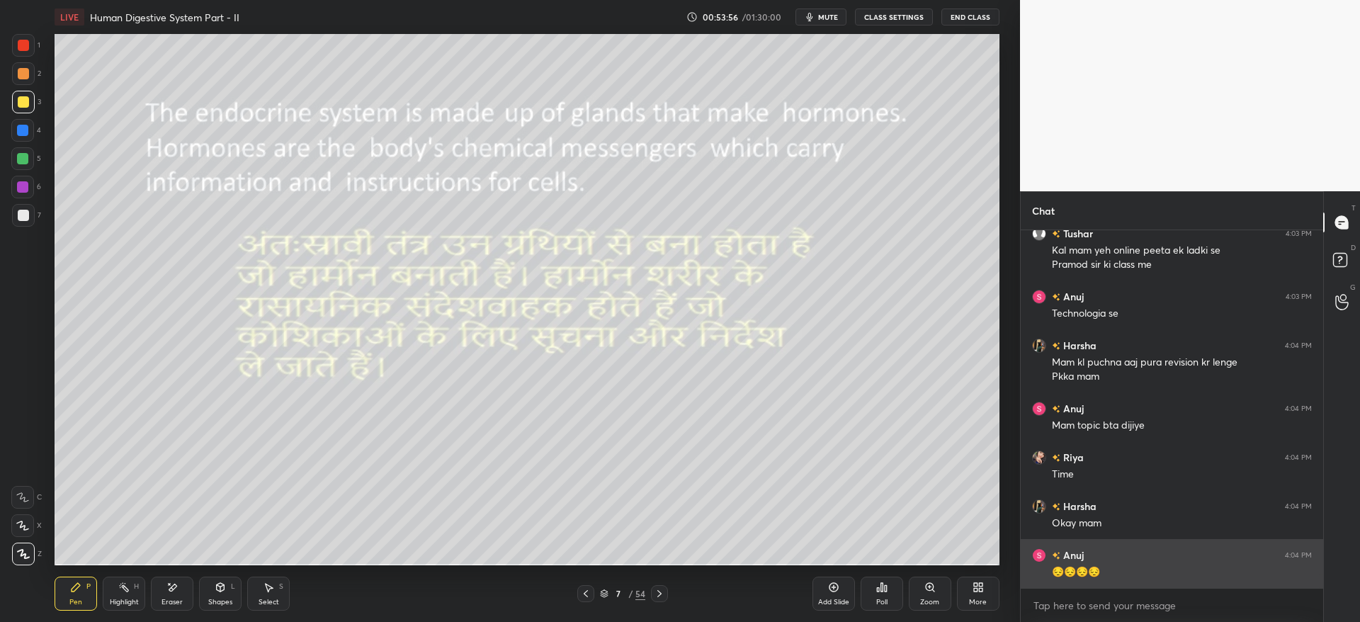
click at [1033, 549] on div "grid" at bounding box center [1042, 555] width 20 height 14
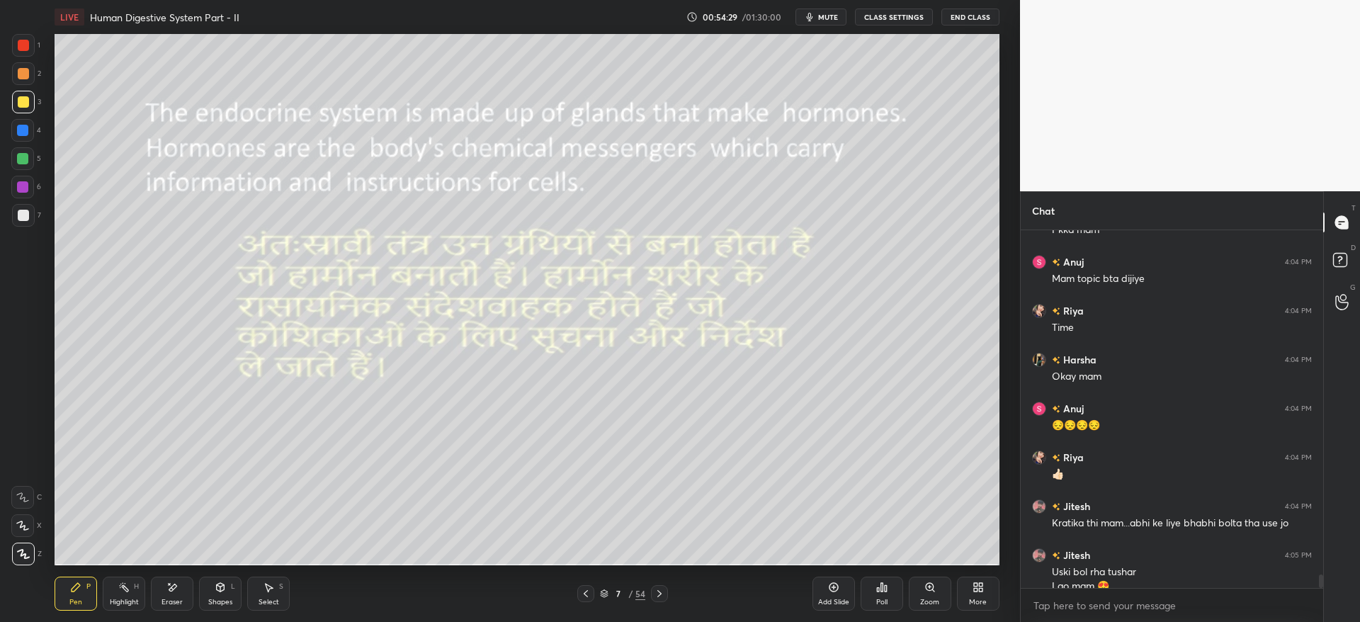
scroll to position [8934, 0]
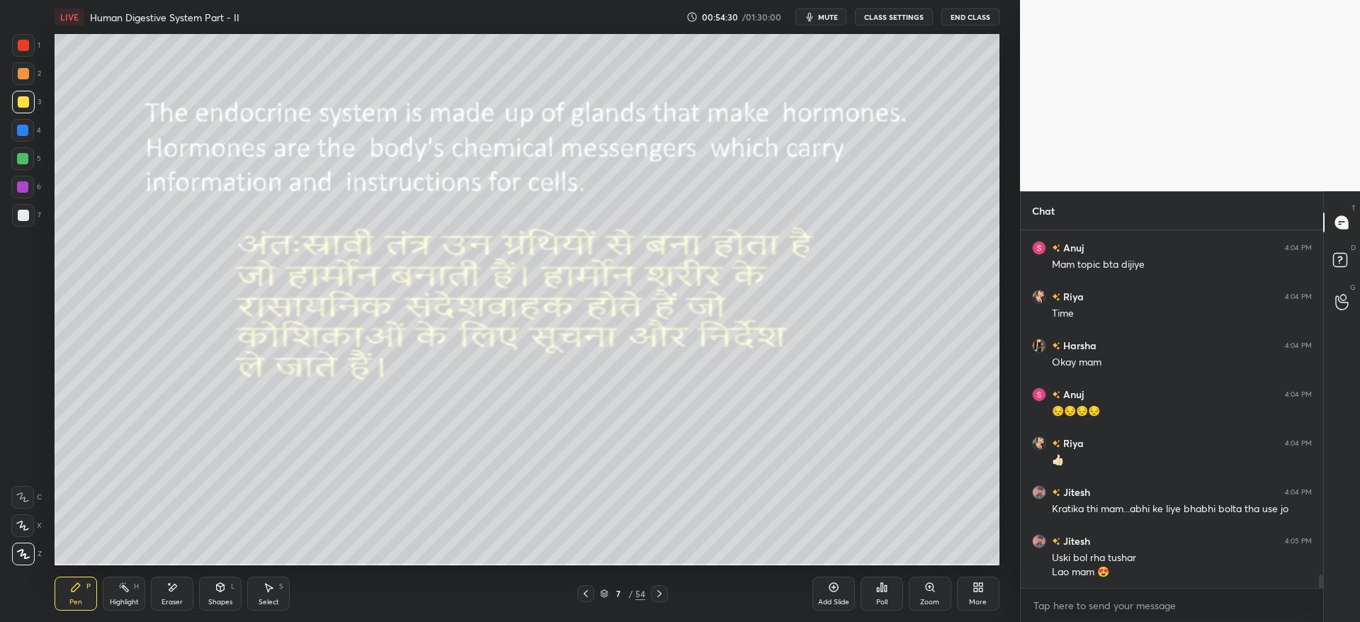
click at [826, 21] on span "mute" at bounding box center [828, 17] width 20 height 10
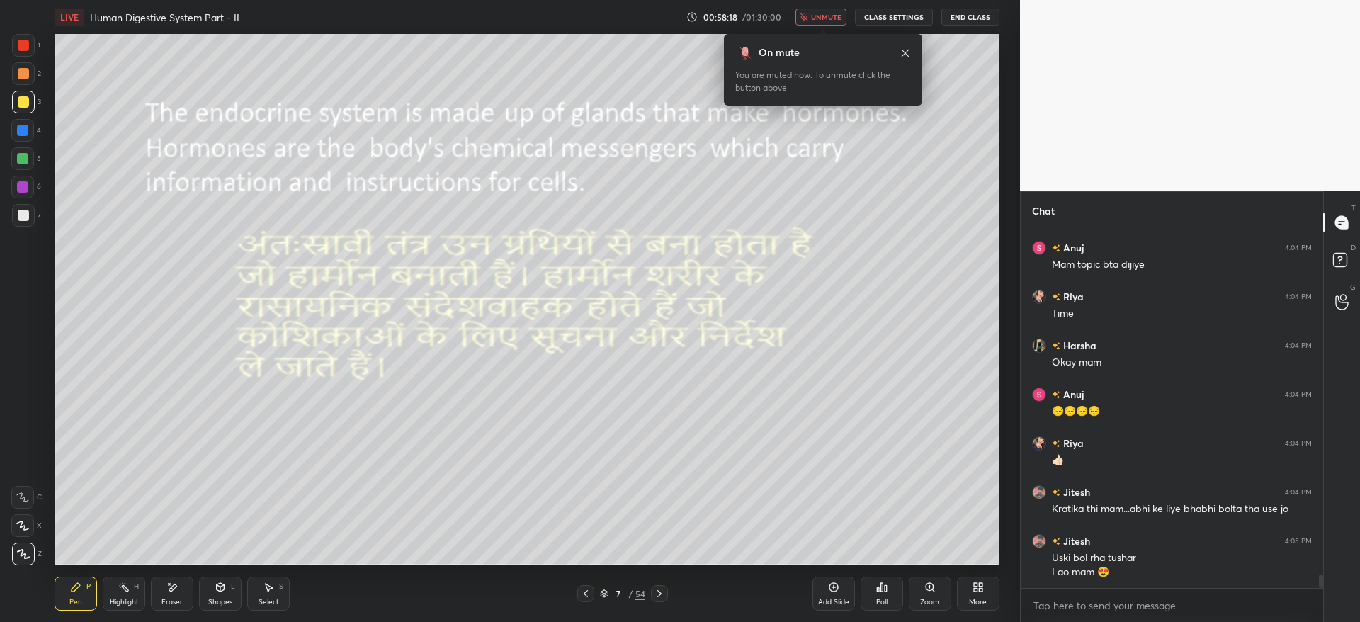
click at [821, 11] on button "unmute" at bounding box center [820, 16] width 51 height 17
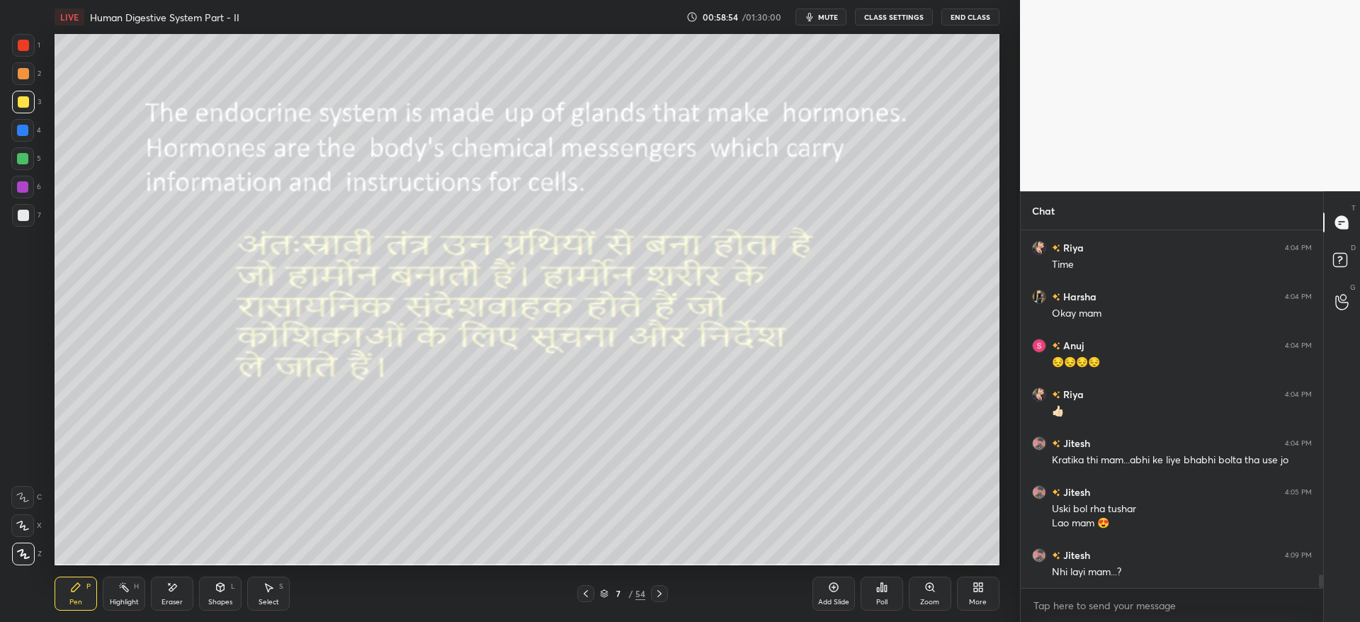
scroll to position [9032, 0]
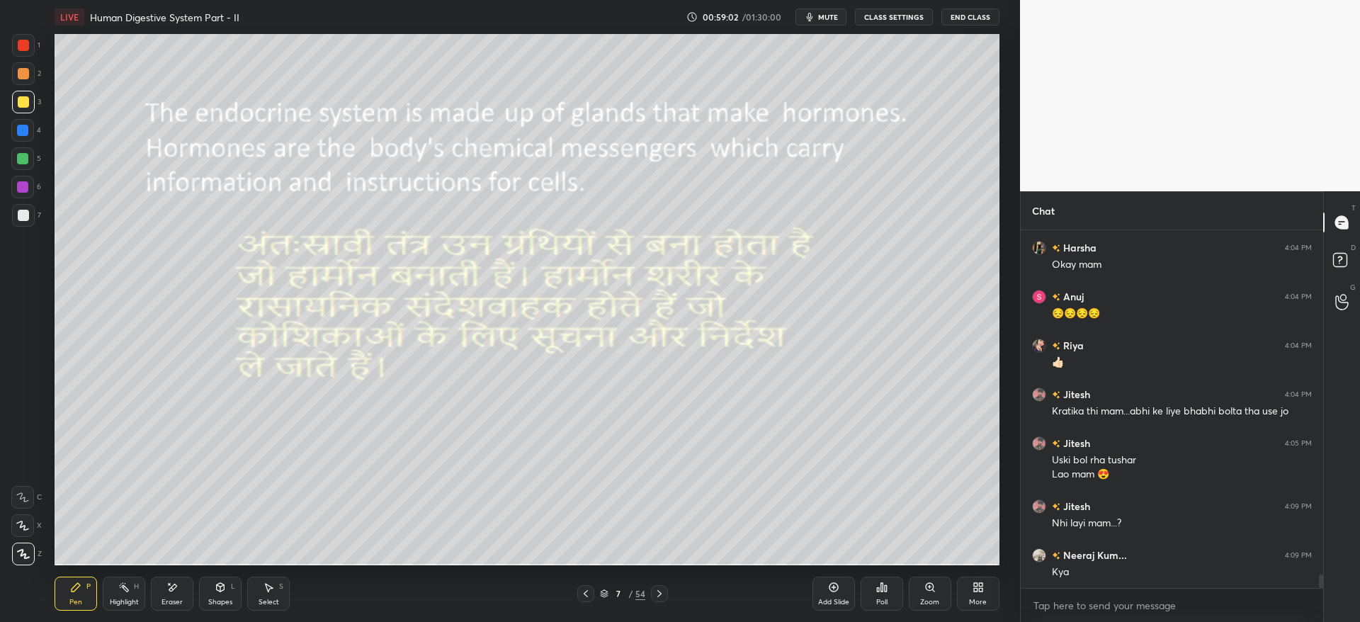
click at [21, 134] on div at bounding box center [22, 130] width 11 height 11
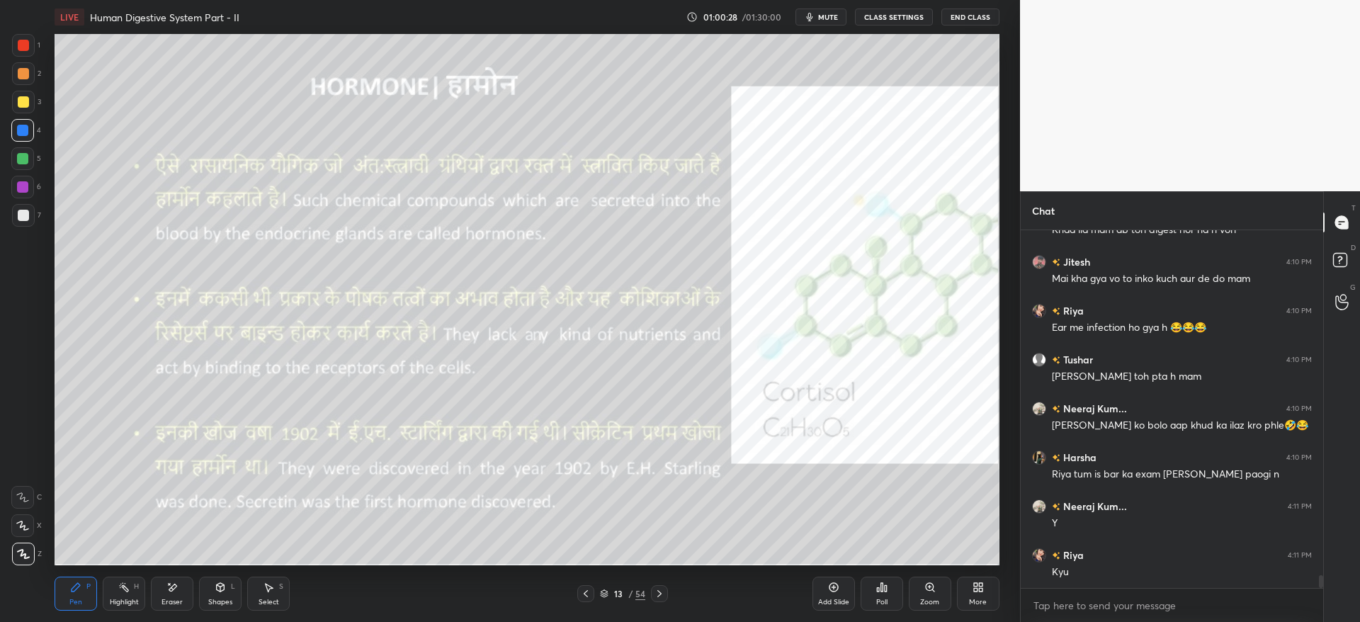
scroll to position [9681, 0]
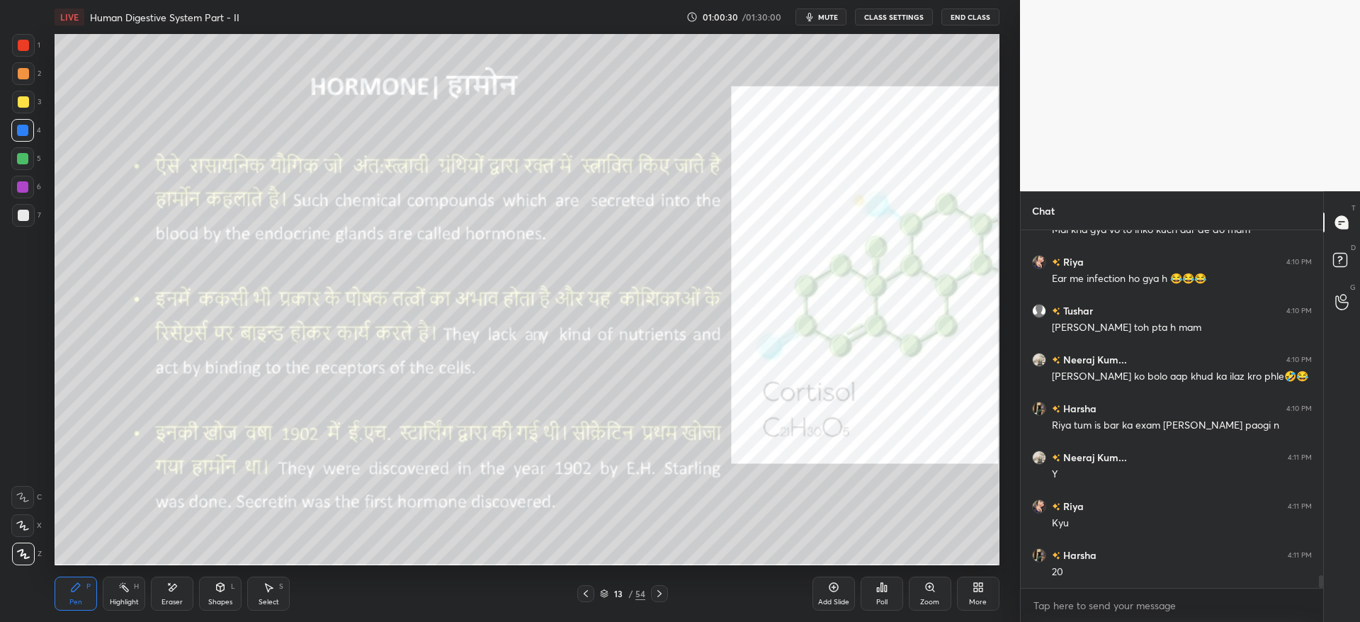
click at [218, 593] on div "Shapes L" at bounding box center [220, 593] width 42 height 34
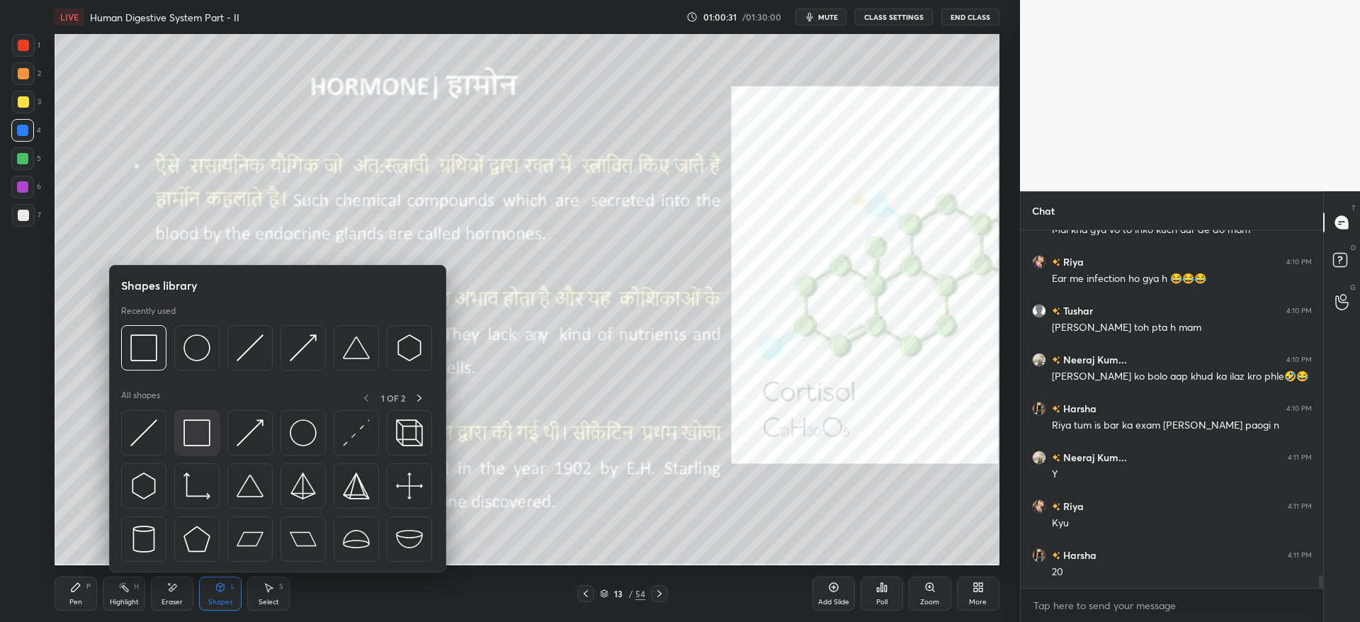
click at [189, 429] on img at bounding box center [196, 432] width 27 height 27
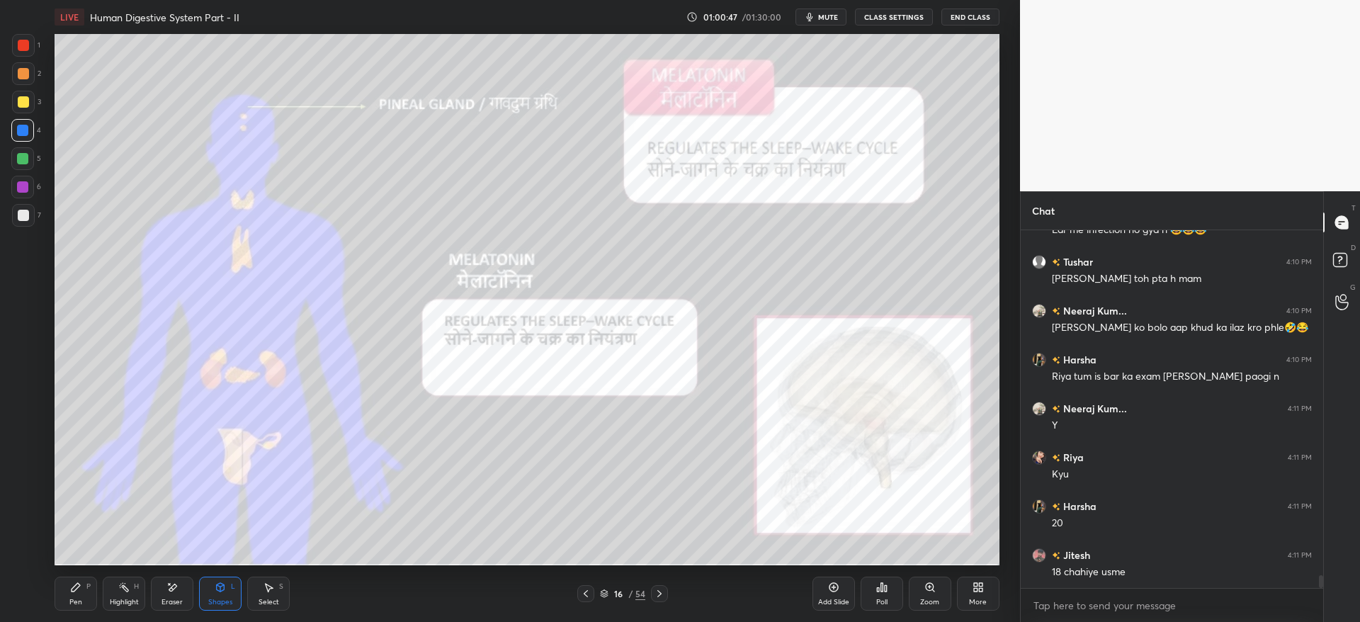
scroll to position [9779, 0]
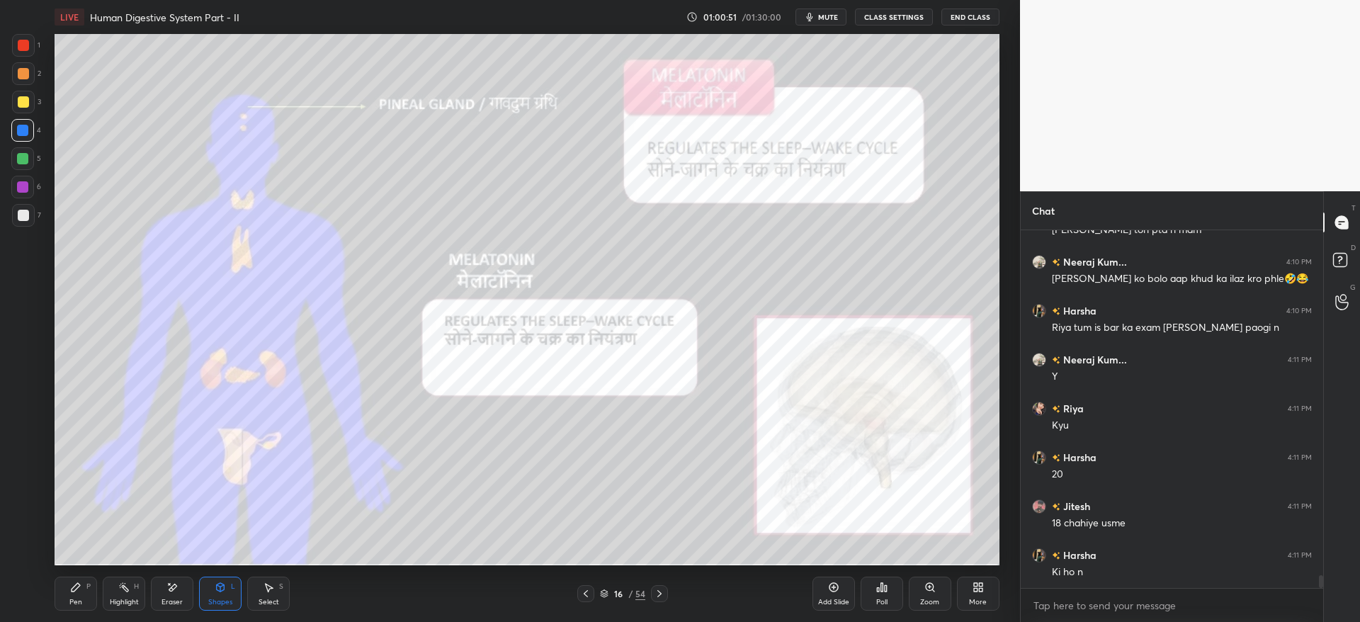
click at [76, 579] on div "Pen P" at bounding box center [76, 593] width 42 height 34
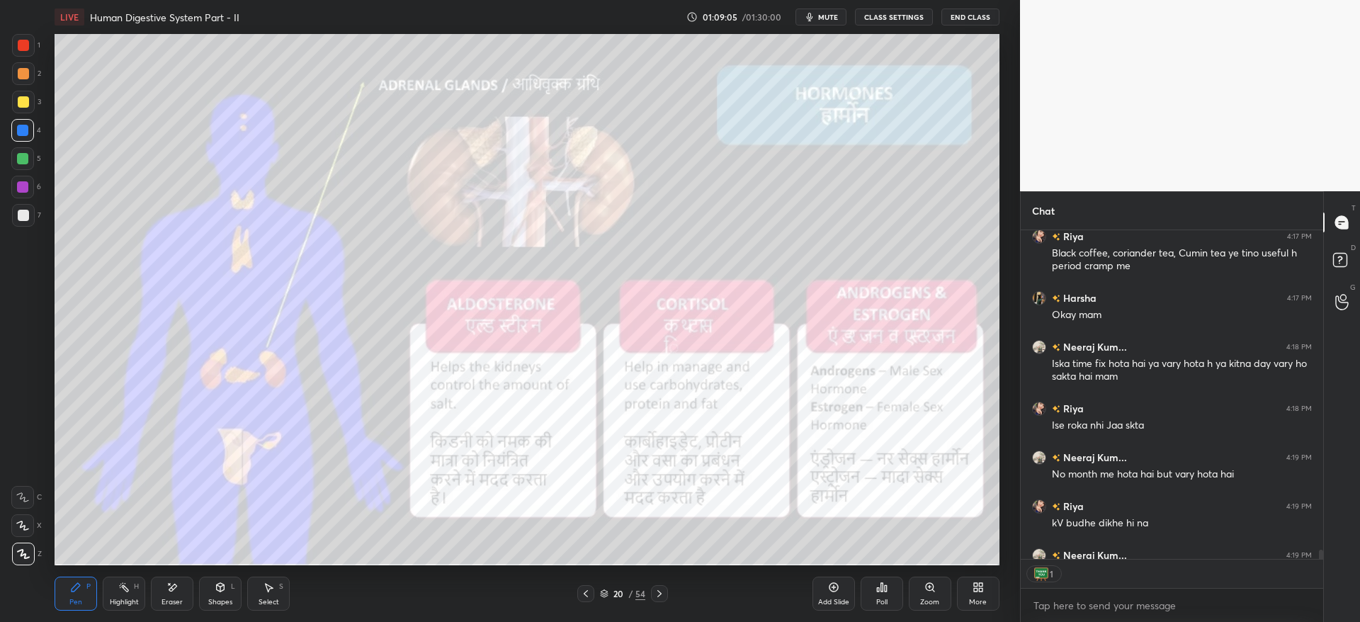
scroll to position [11543, 0]
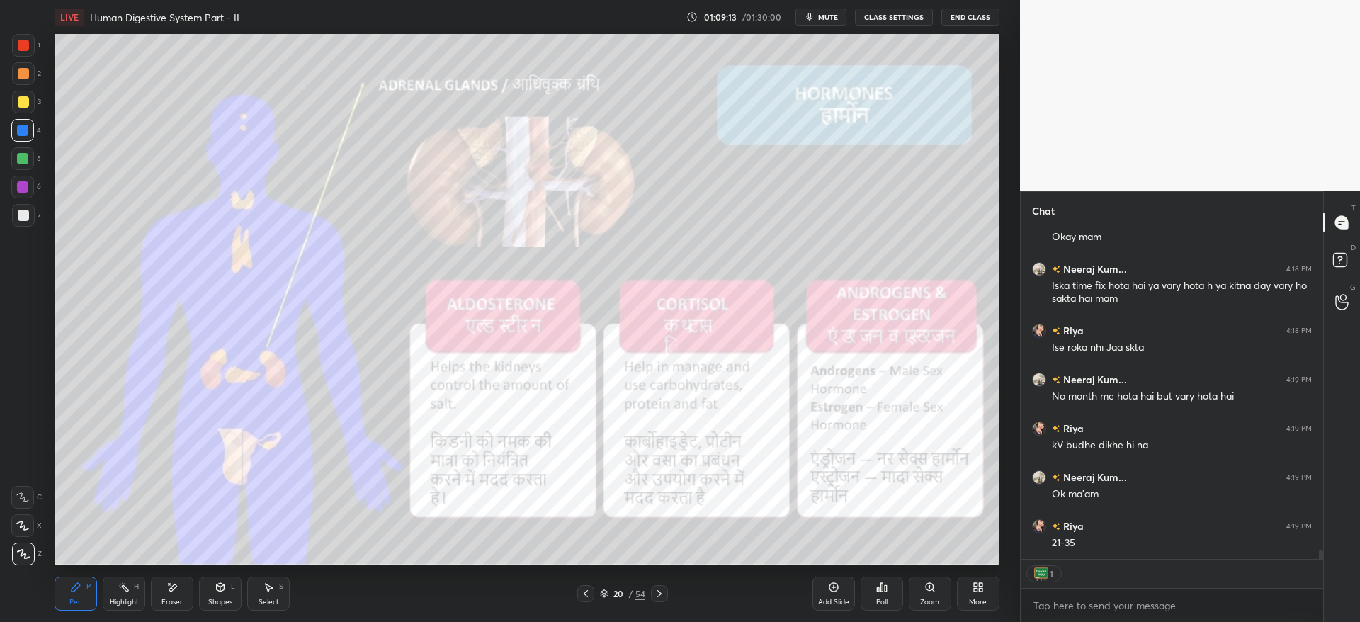
type textarea "x"
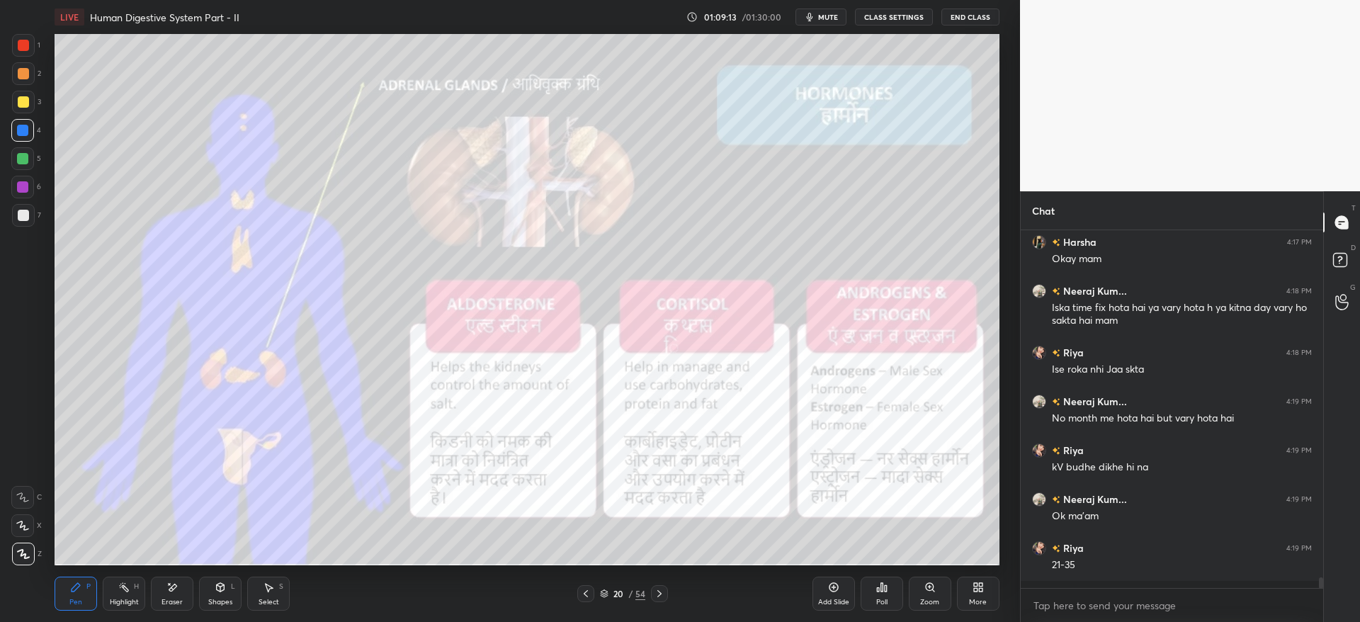
scroll to position [11514, 0]
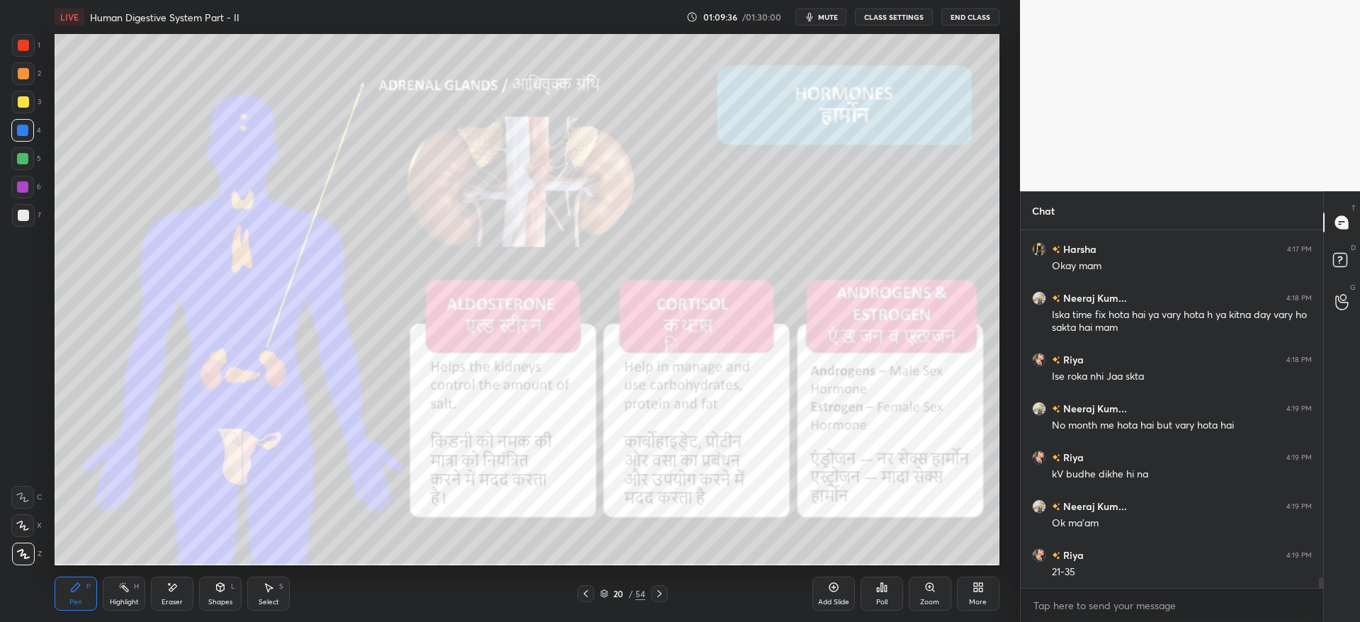
click at [22, 45] on div at bounding box center [23, 45] width 11 height 11
click at [21, 79] on div at bounding box center [23, 73] width 11 height 11
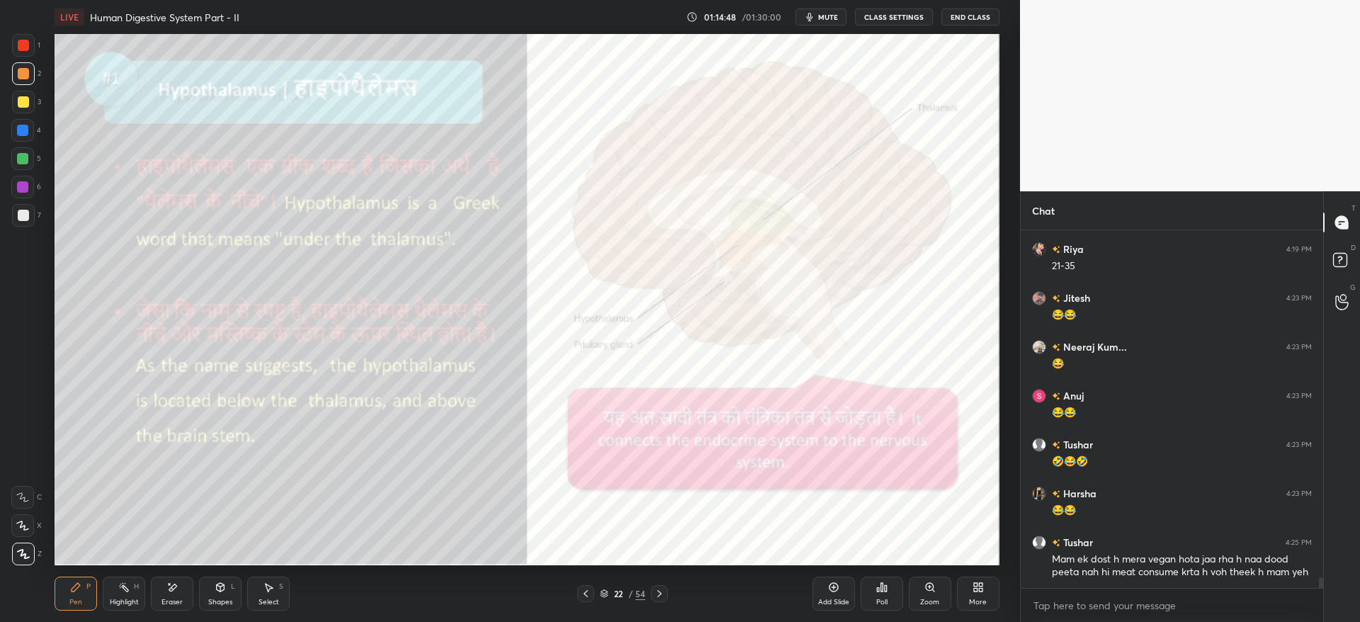
scroll to position [11869, 0]
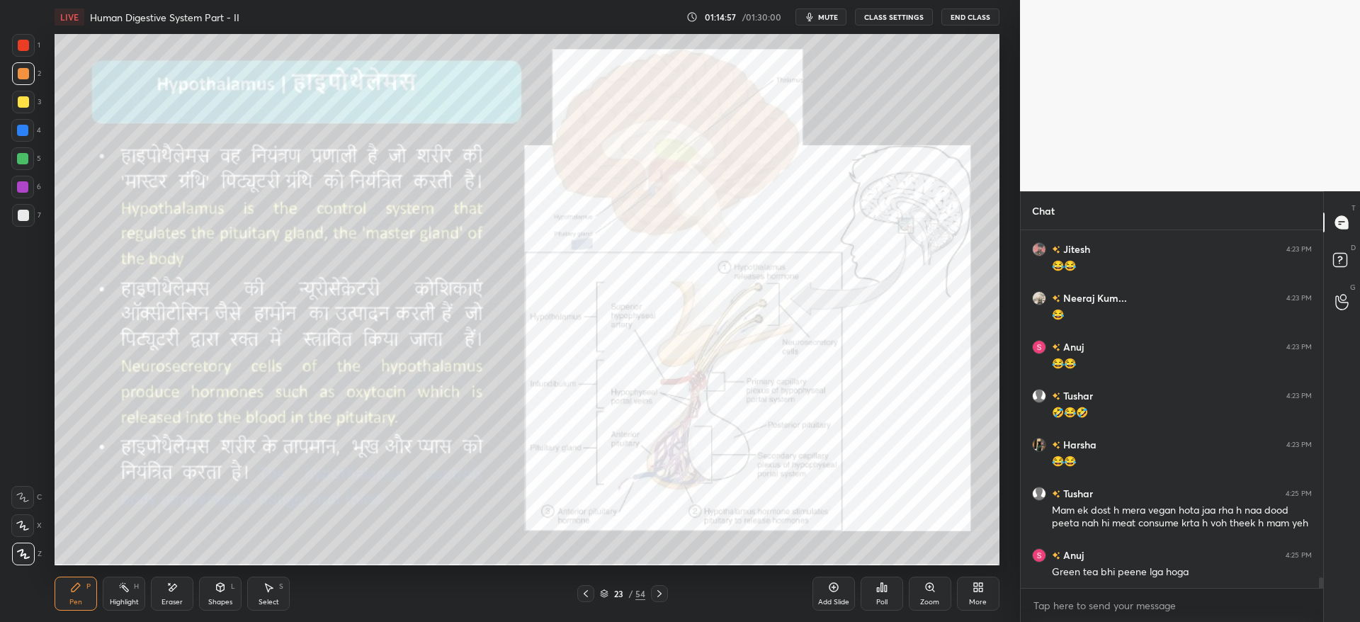
click at [19, 42] on div at bounding box center [23, 45] width 11 height 11
click at [24, 44] on div at bounding box center [23, 45] width 11 height 11
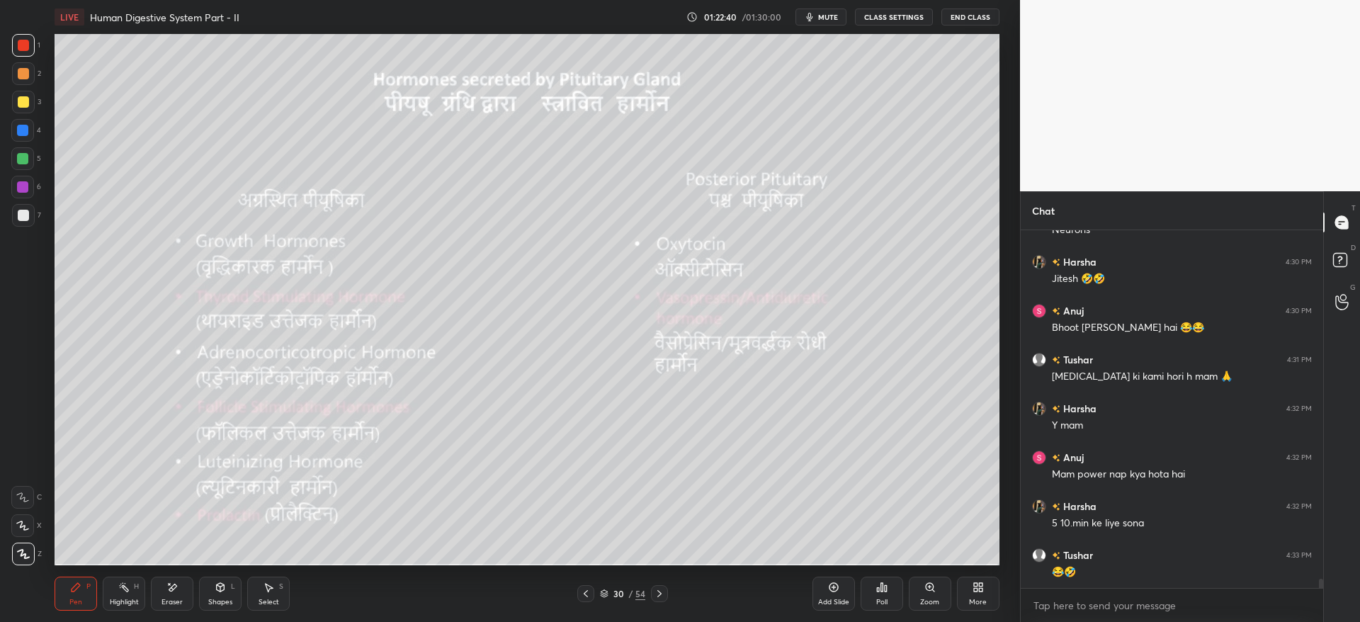
scroll to position [13118, 0]
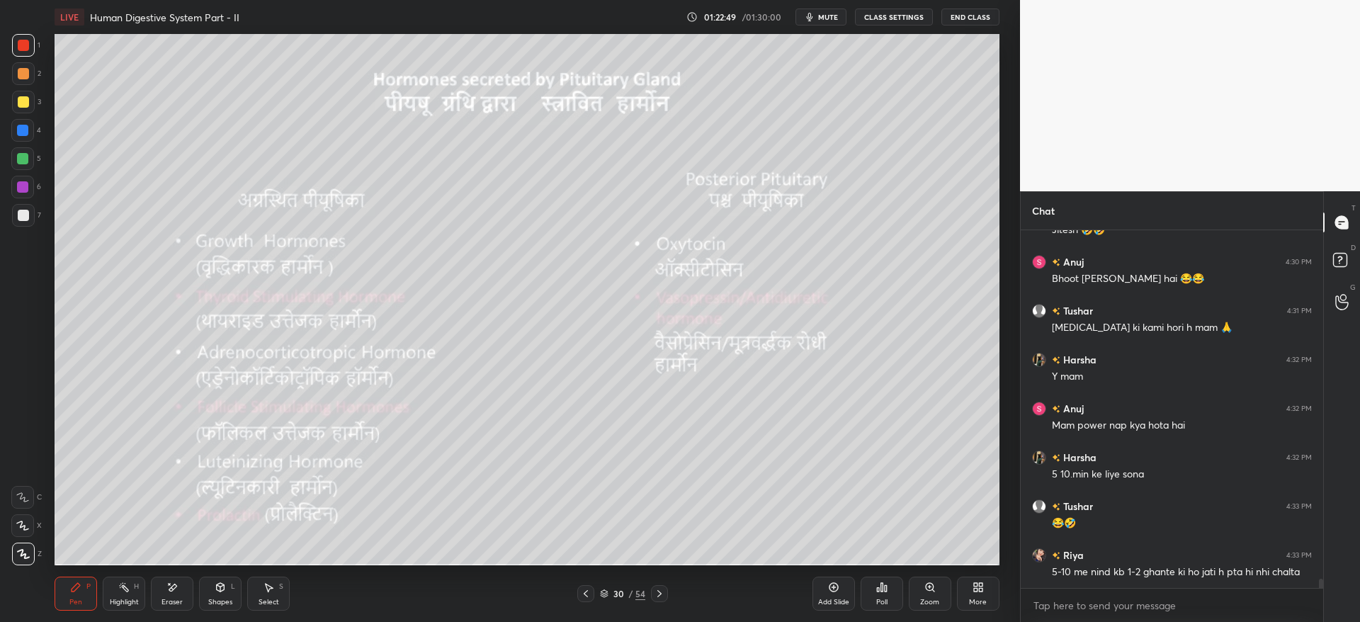
click at [18, 105] on div at bounding box center [23, 101] width 11 height 11
click at [43, 98] on div "1 2 3 4 5 6 7 C X Z E E Erase all H H" at bounding box center [22, 299] width 45 height 531
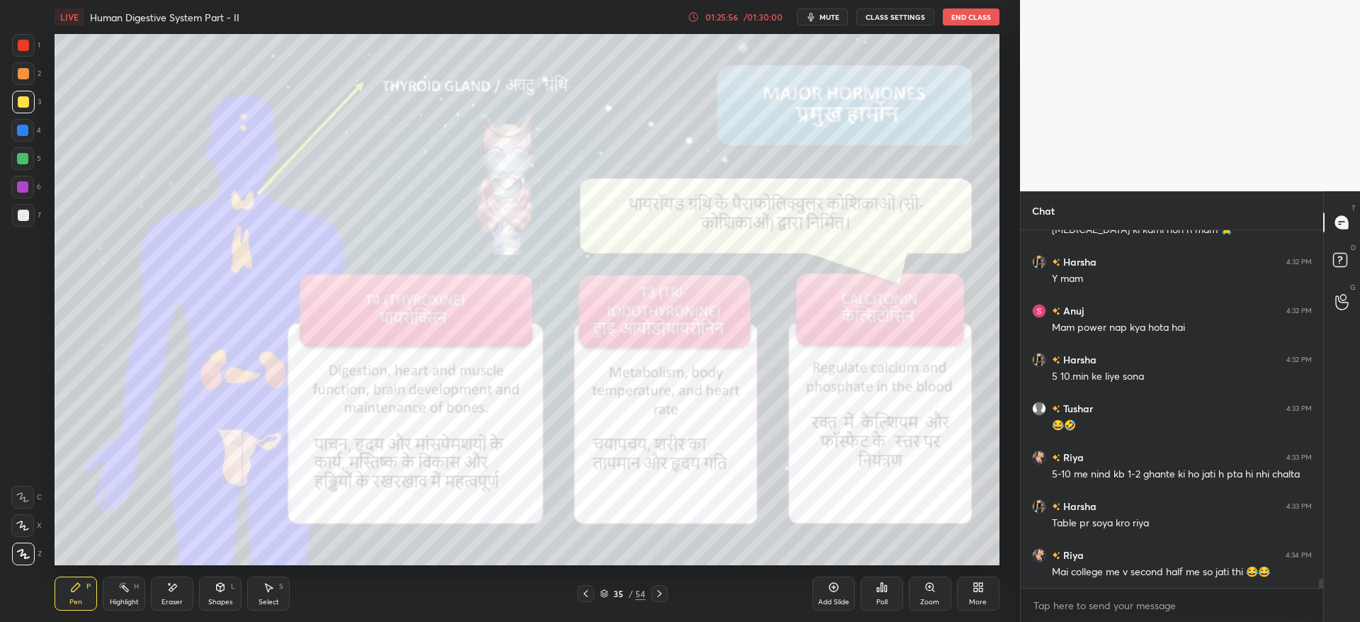
scroll to position [13264, 0]
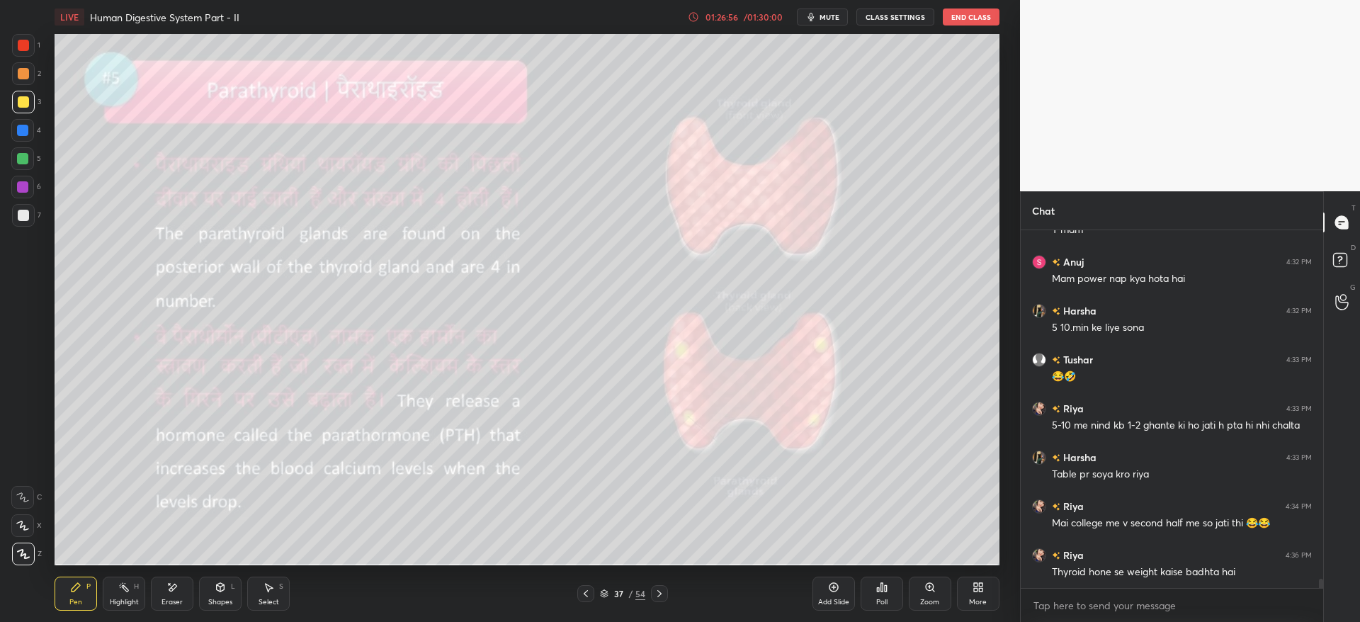
click at [839, 15] on span "mute" at bounding box center [829, 17] width 20 height 10
click at [28, 99] on div at bounding box center [23, 101] width 11 height 11
click at [836, 16] on span "unmute" at bounding box center [827, 17] width 30 height 10
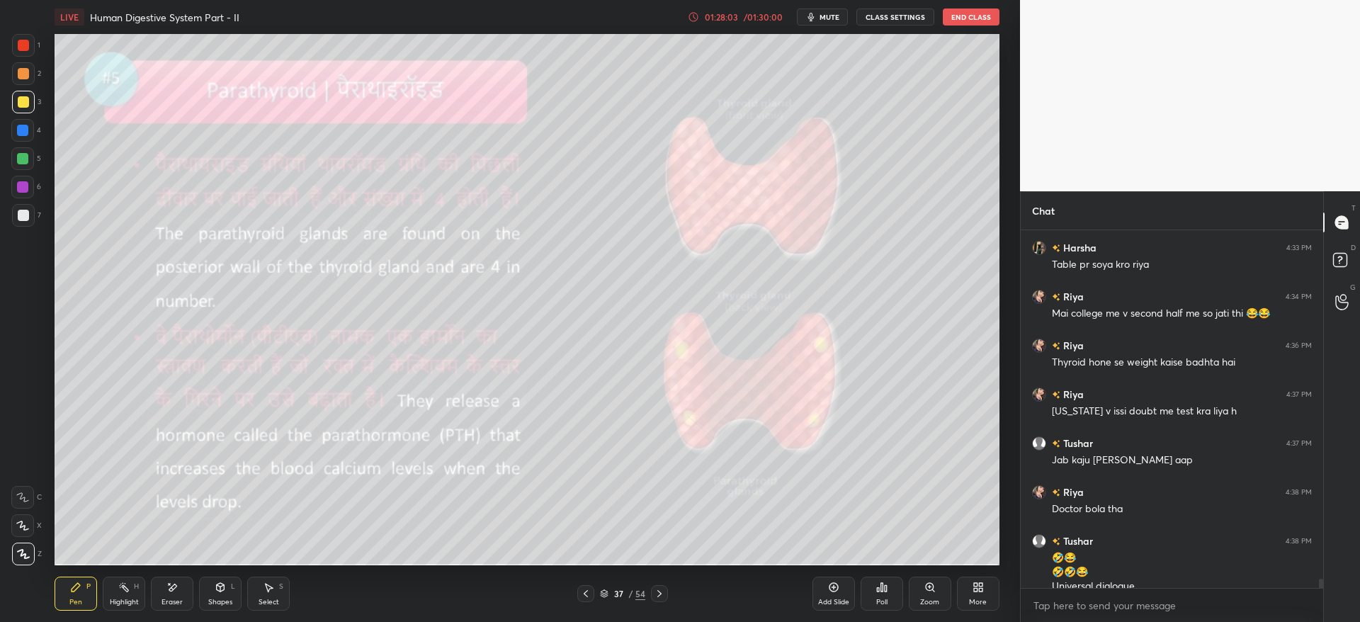
scroll to position [13488, 0]
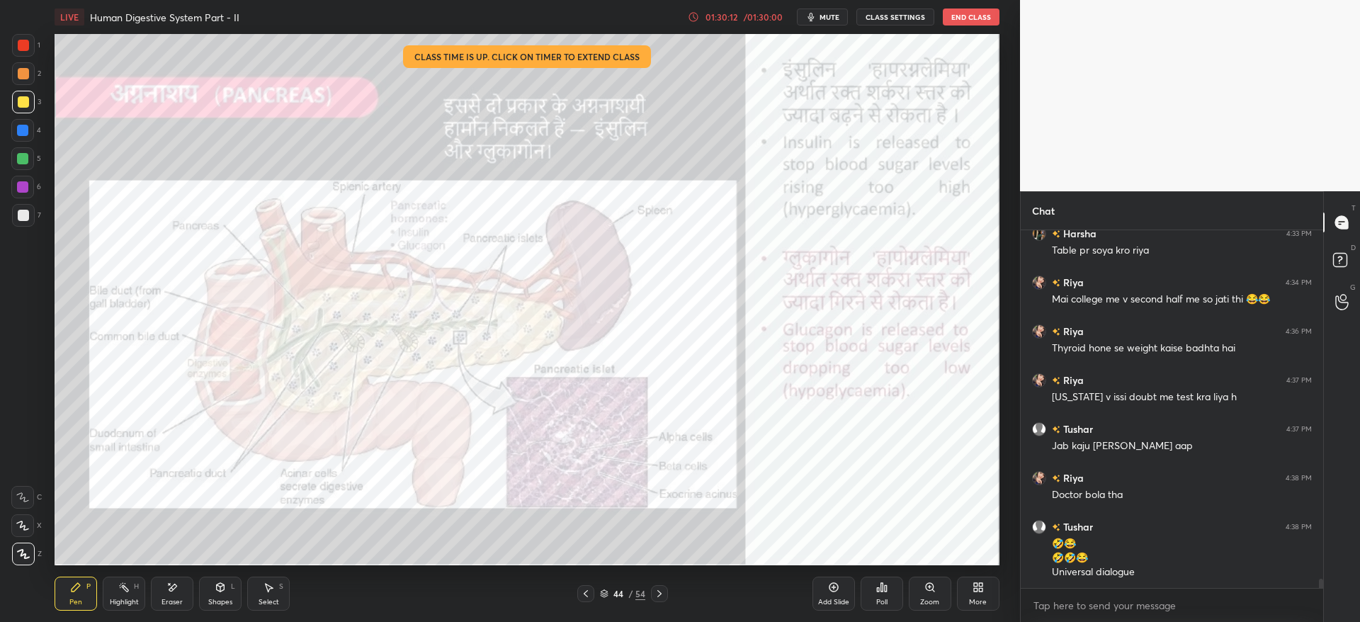
click at [23, 45] on div at bounding box center [23, 45] width 11 height 11
click at [23, 48] on div at bounding box center [23, 45] width 11 height 11
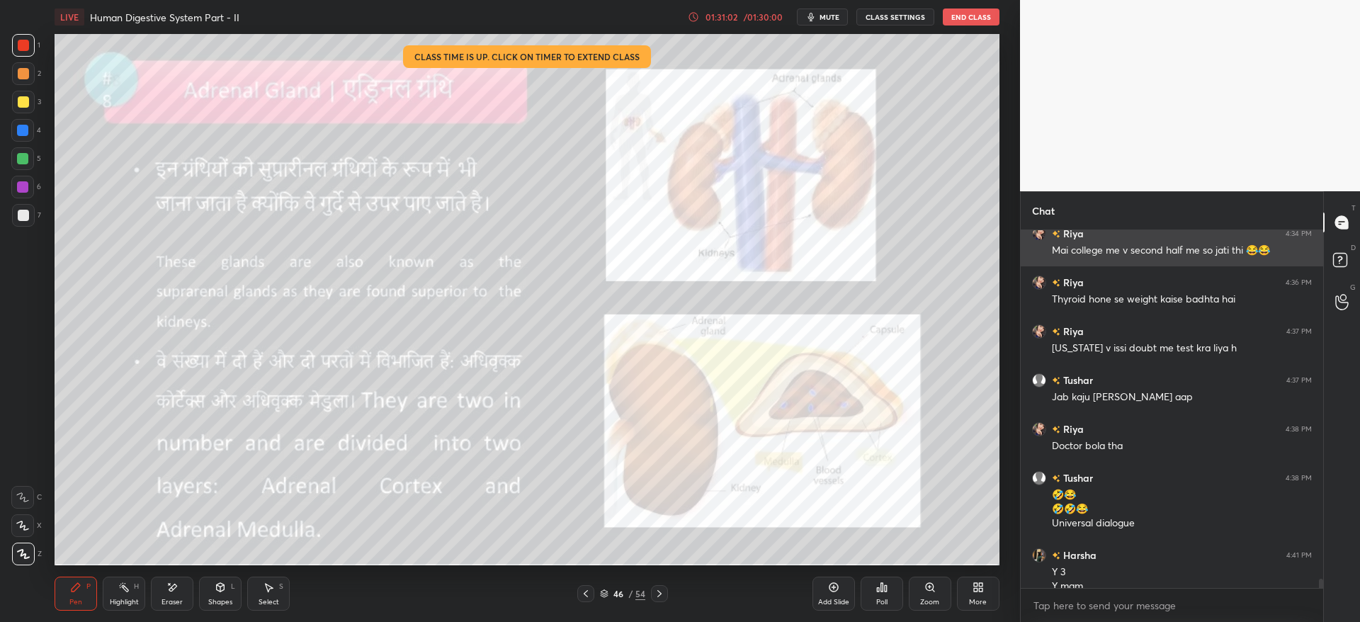
scroll to position [13551, 0]
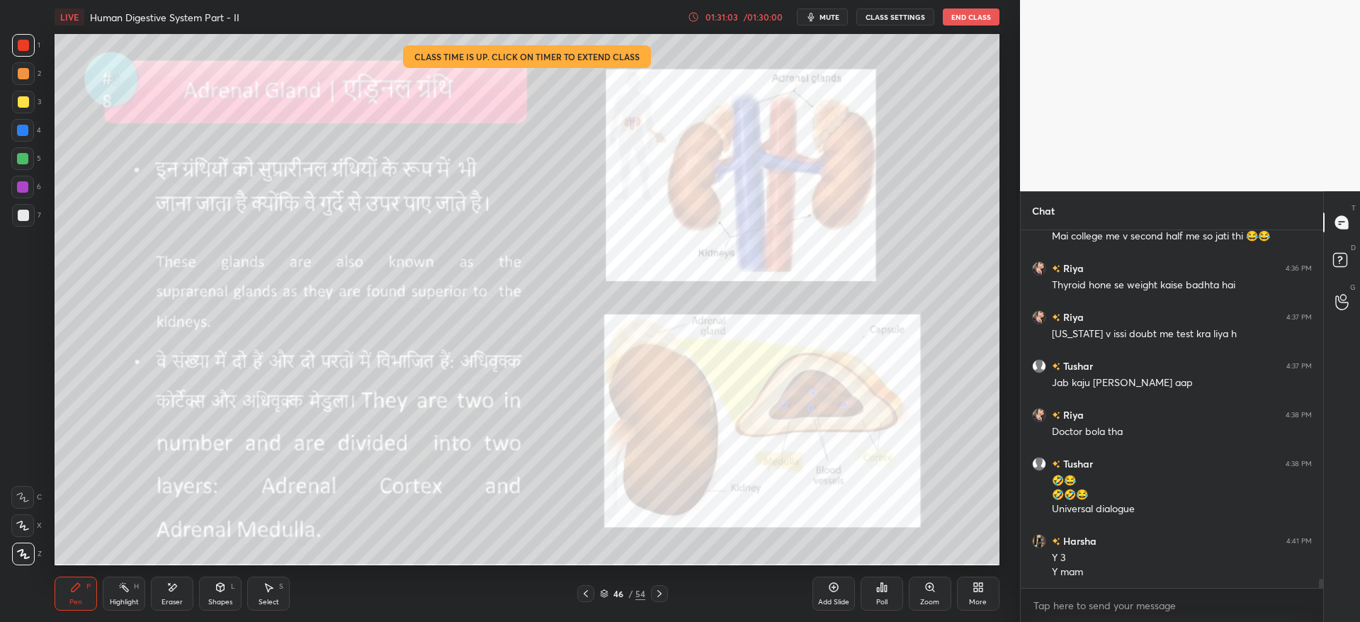
click at [13, 133] on div at bounding box center [22, 130] width 23 height 23
click at [23, 131] on div at bounding box center [22, 130] width 11 height 11
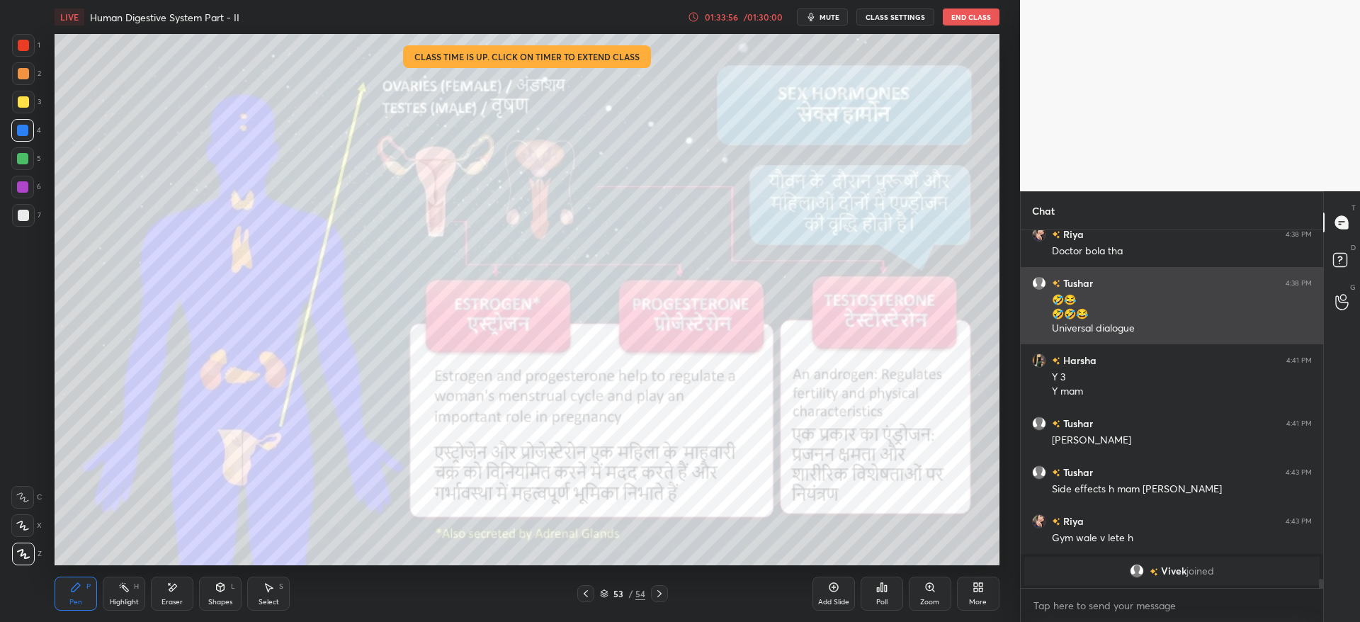
scroll to position [11446, 0]
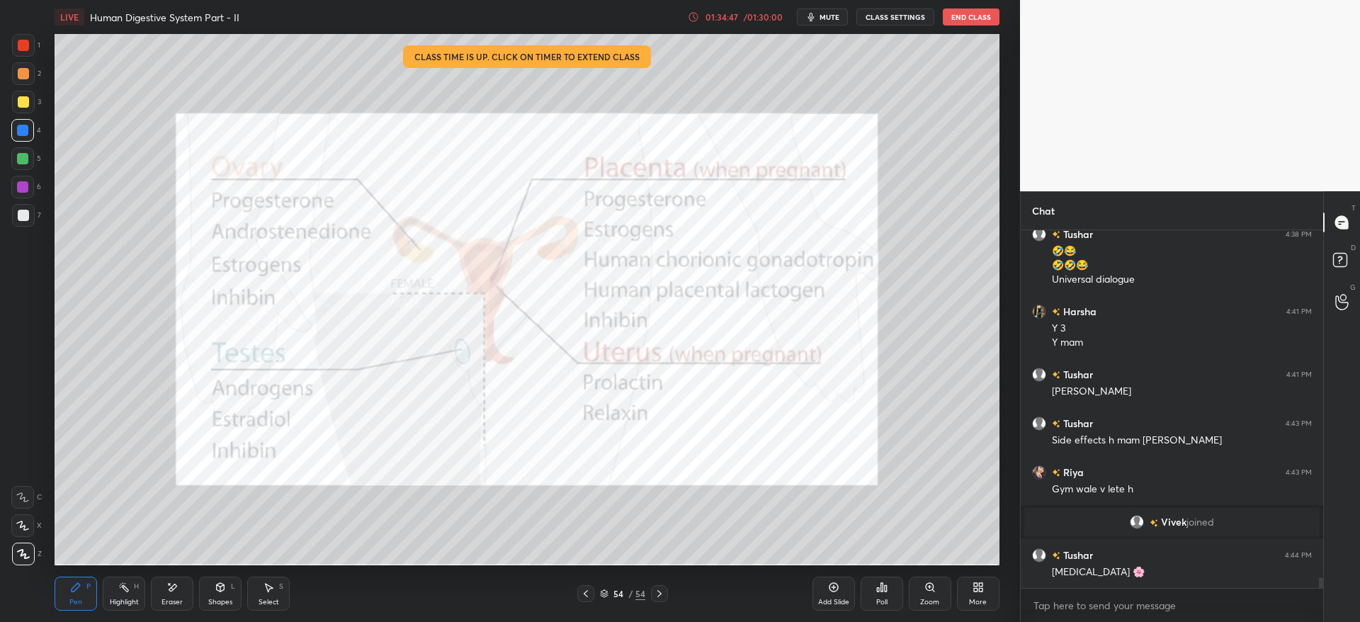
click at [18, 52] on div at bounding box center [23, 45] width 23 height 23
click at [17, 57] on div "1" at bounding box center [26, 48] width 28 height 28
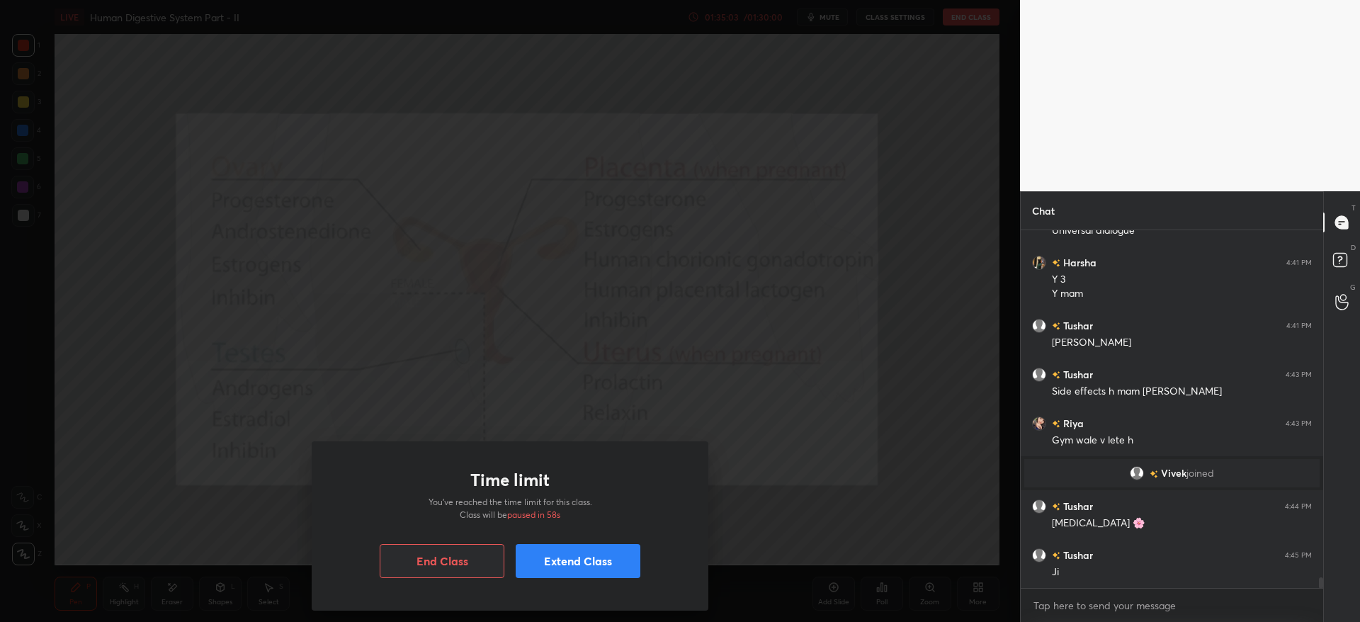
click at [757, 412] on div "Time limit You’ve reached the time limit for this class. Class will be paused i…" at bounding box center [510, 311] width 1020 height 622
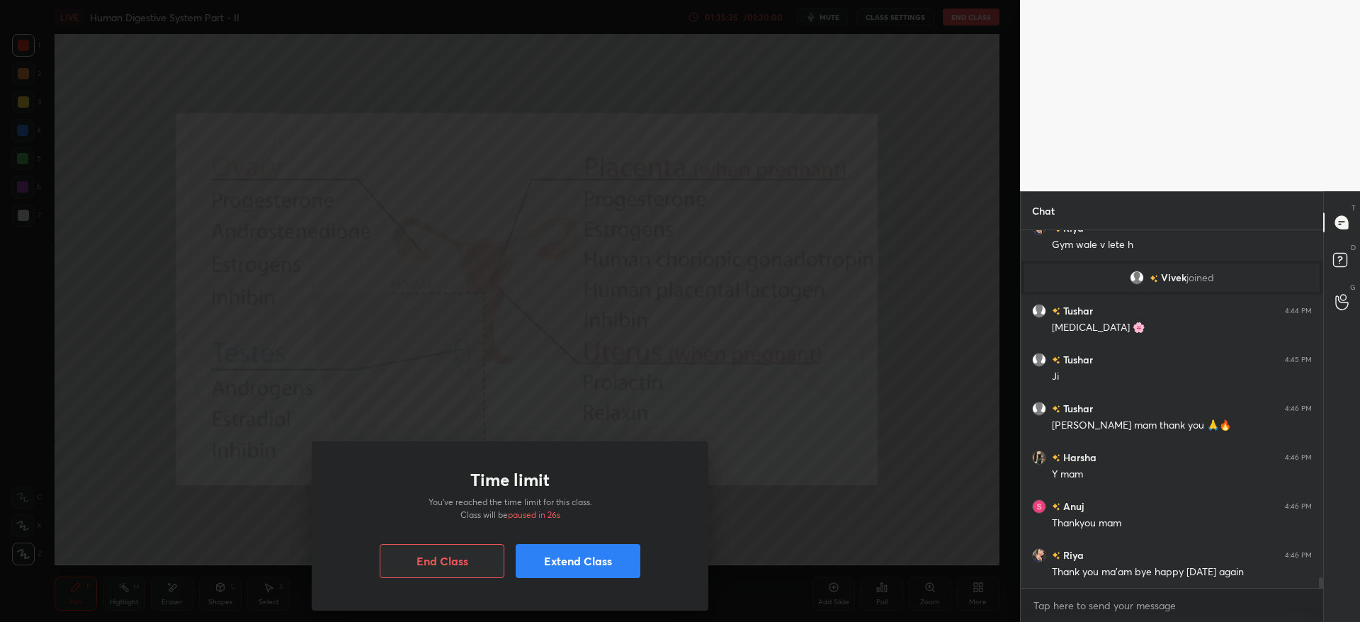
scroll to position [11740, 0]
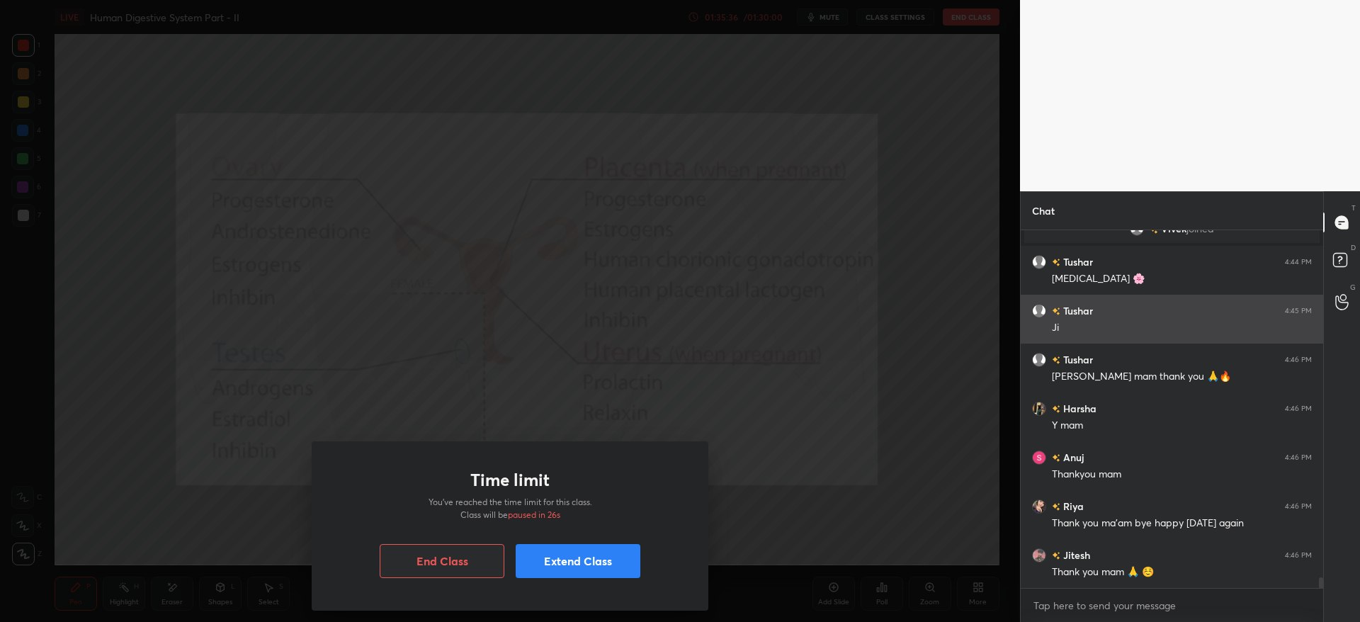
click at [437, 567] on button "End Class" at bounding box center [442, 561] width 125 height 34
